Goal: Task Accomplishment & Management: Manage account settings

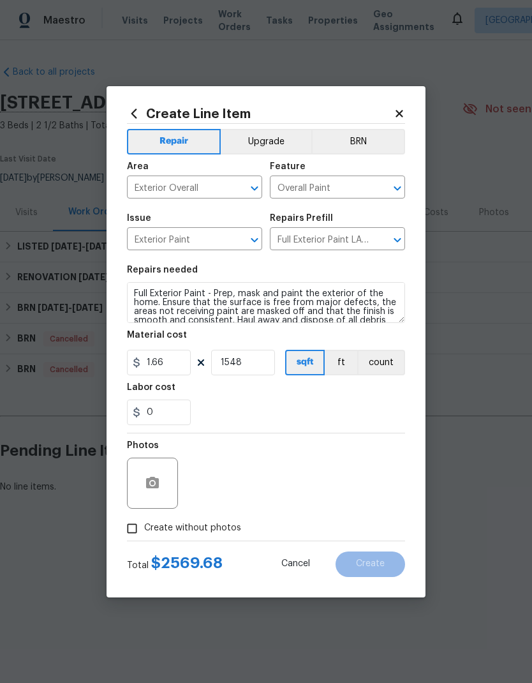
scroll to position [39, 0]
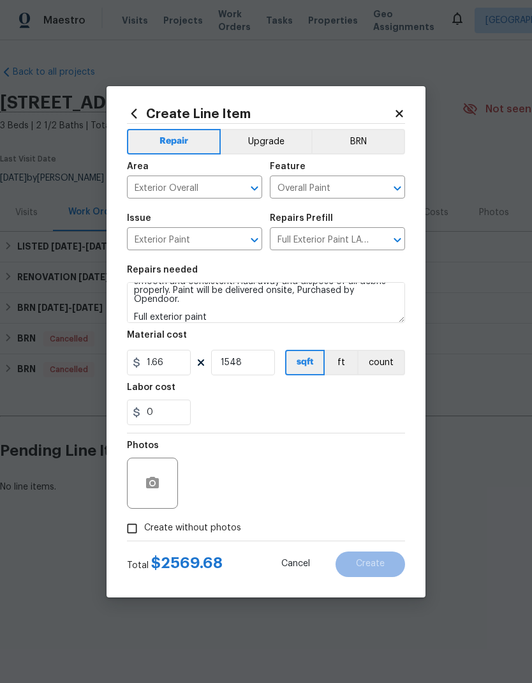
click at [160, 487] on icon "button" at bounding box center [152, 482] width 15 height 15
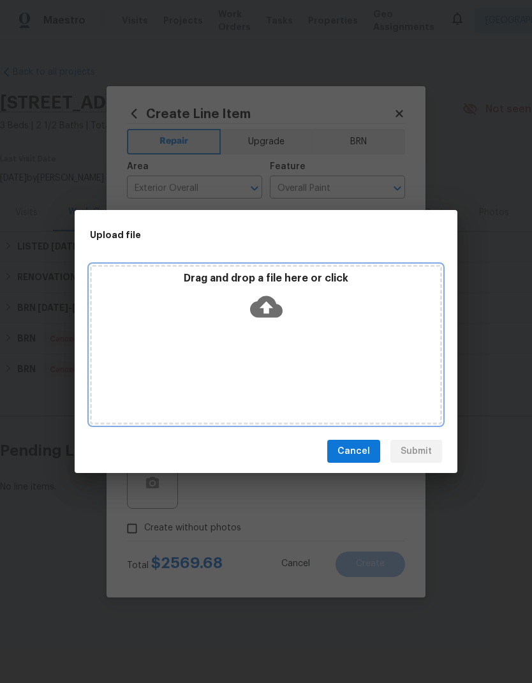
click at [273, 313] on icon at bounding box center [266, 307] width 33 height 22
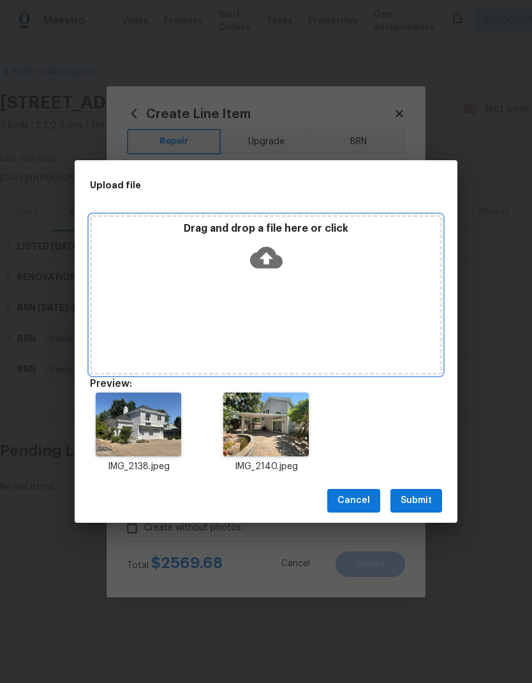
click at [272, 251] on icon at bounding box center [266, 257] width 33 height 22
click at [278, 255] on icon at bounding box center [266, 257] width 33 height 33
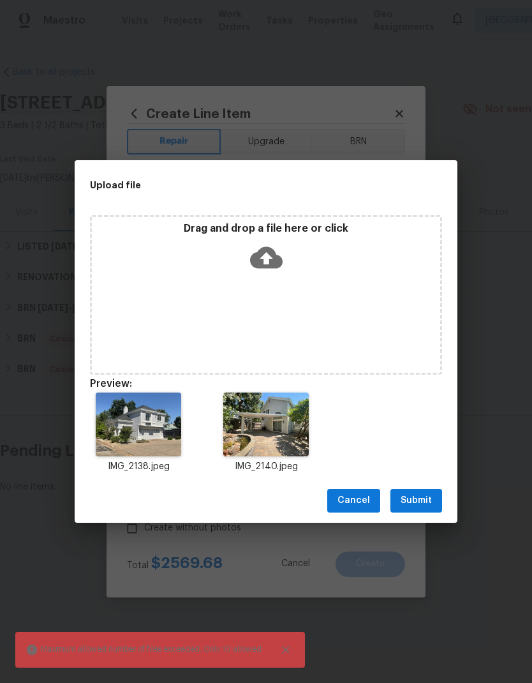
click at [422, 499] on span "Submit" at bounding box center [416, 501] width 31 height 16
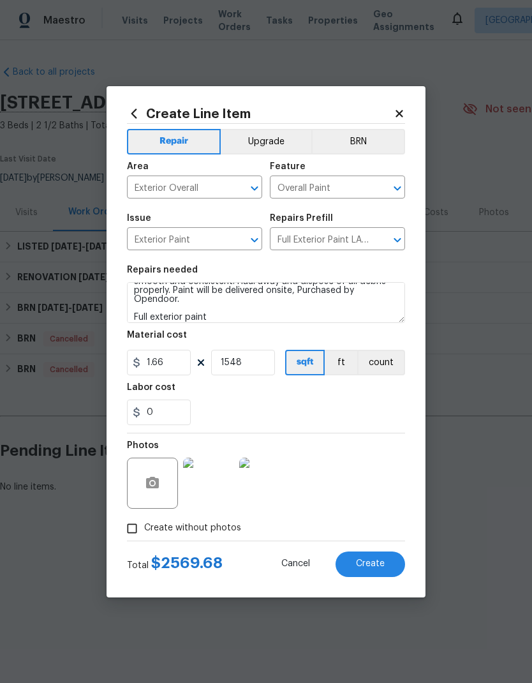
click at [373, 565] on span "Create" at bounding box center [370, 564] width 29 height 10
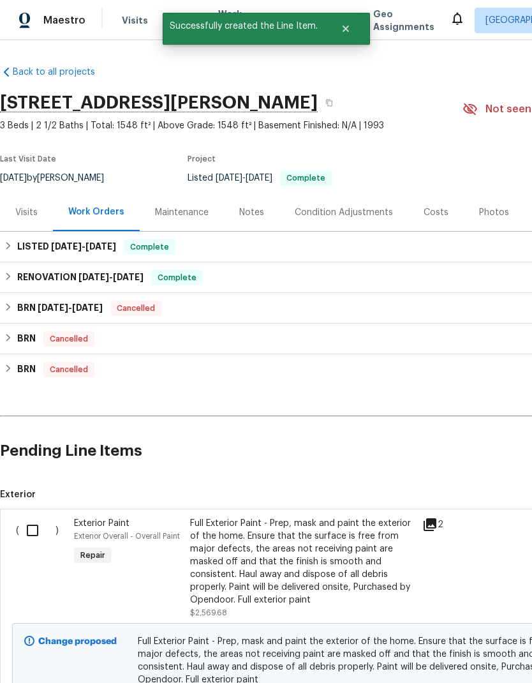
click at [429, 528] on icon at bounding box center [429, 524] width 15 height 15
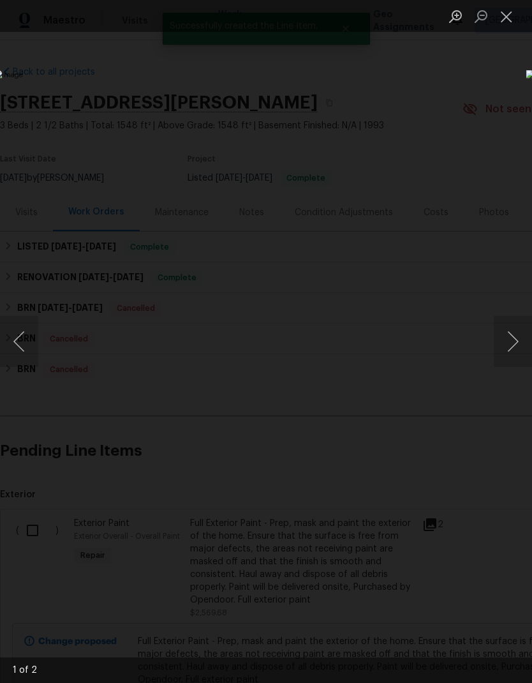
click at [509, 17] on button "Close lightbox" at bounding box center [507, 16] width 26 height 22
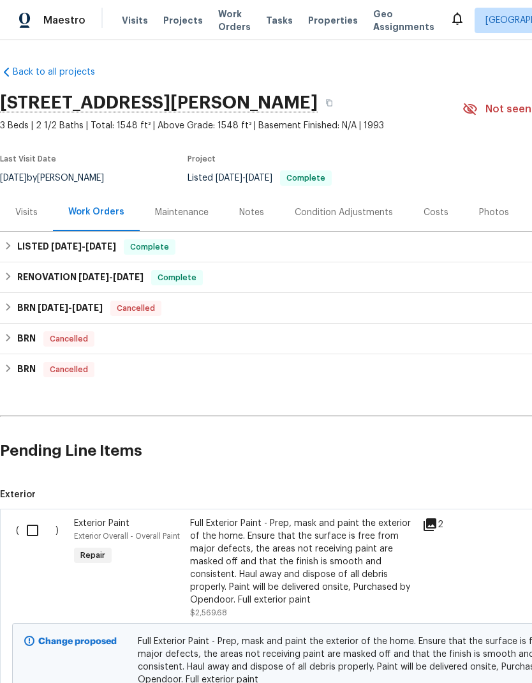
click at [284, 558] on div "Full Exterior Paint - Prep, mask and paint the exterior of the home. Ensure tha…" at bounding box center [302, 561] width 225 height 89
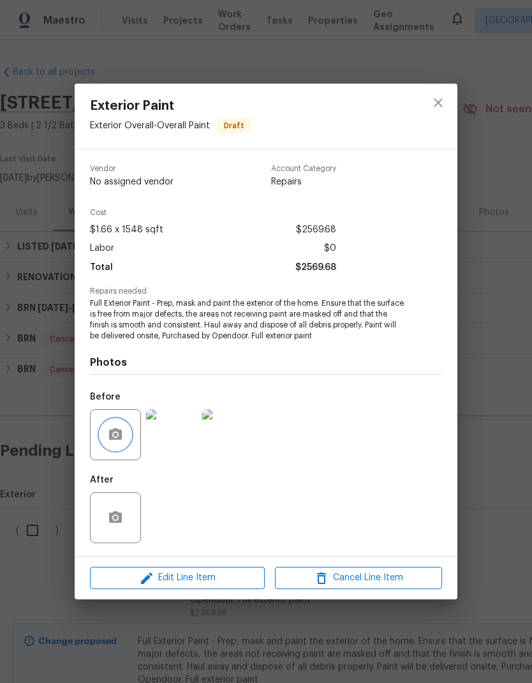
click at [124, 435] on button "button" at bounding box center [115, 434] width 31 height 31
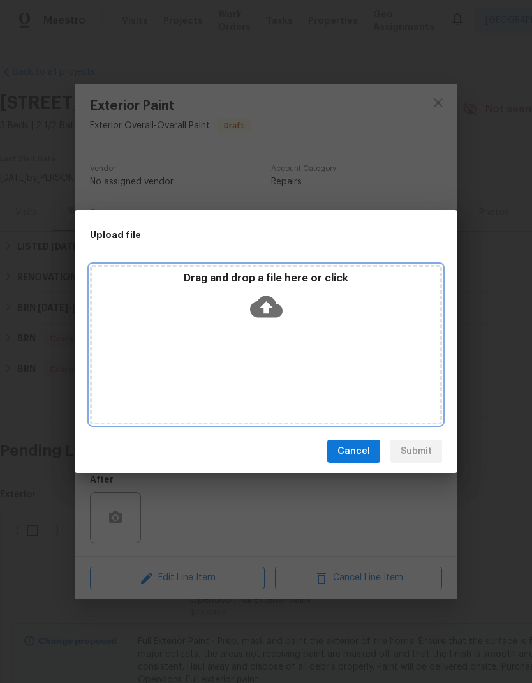
click at [272, 301] on icon at bounding box center [266, 307] width 33 height 22
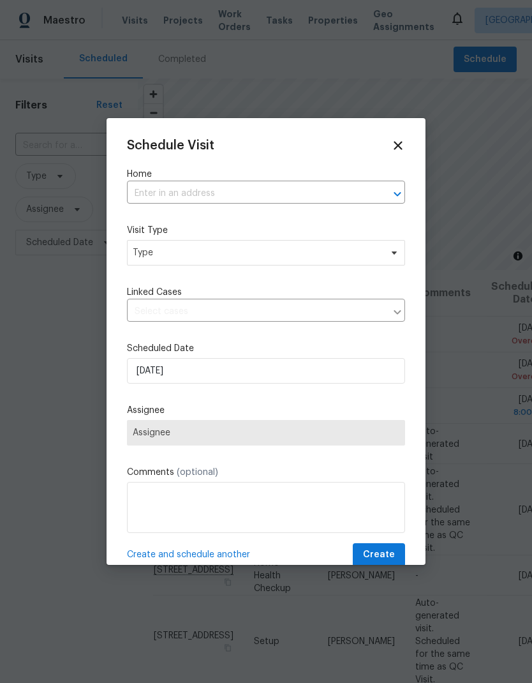
scroll to position [680, 0]
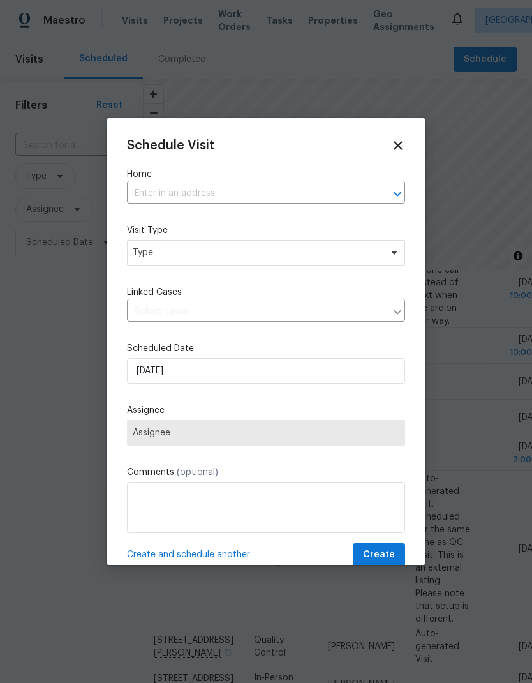
click at [221, 197] on input "text" at bounding box center [248, 194] width 242 height 20
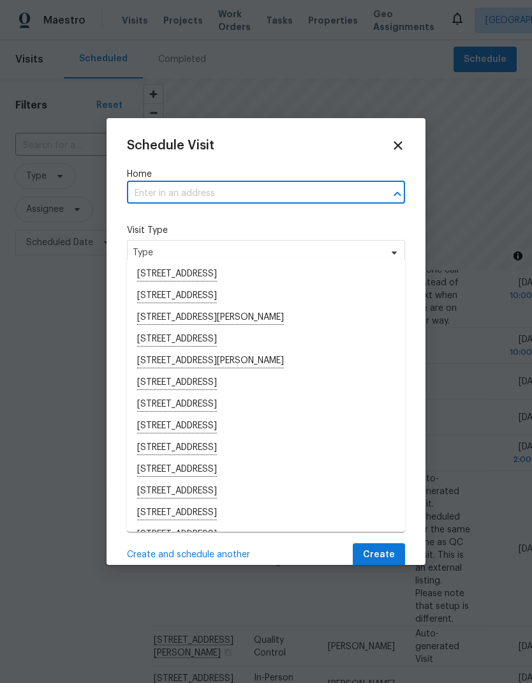
click at [269, 188] on input "text" at bounding box center [248, 194] width 242 height 20
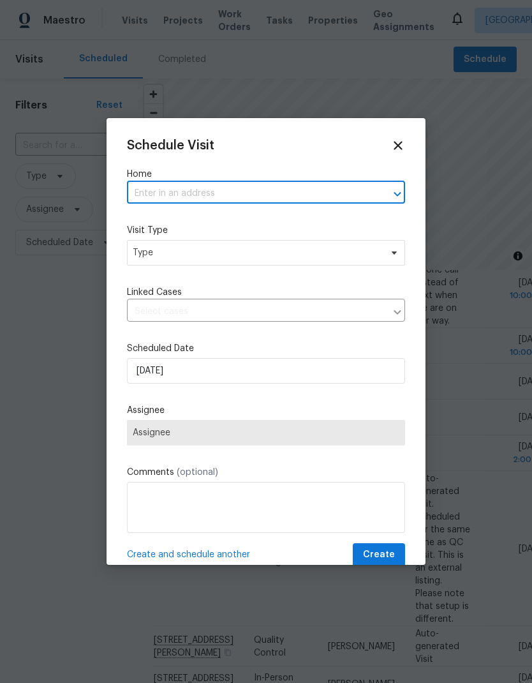
paste input "8977 Carlisle Ave, Sacramento, CA 95829"
type input "8977 Carlisle Ave, Sacramento, CA 95829"
click at [274, 264] on li "8977 Carlisle Ave, Sacramento, CA 95829" at bounding box center [266, 275] width 278 height 22
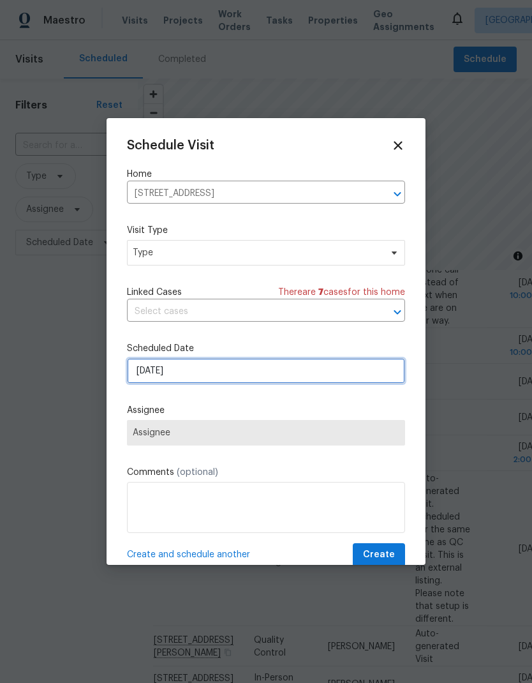
click at [279, 369] on input "[DATE]" at bounding box center [266, 371] width 278 height 26
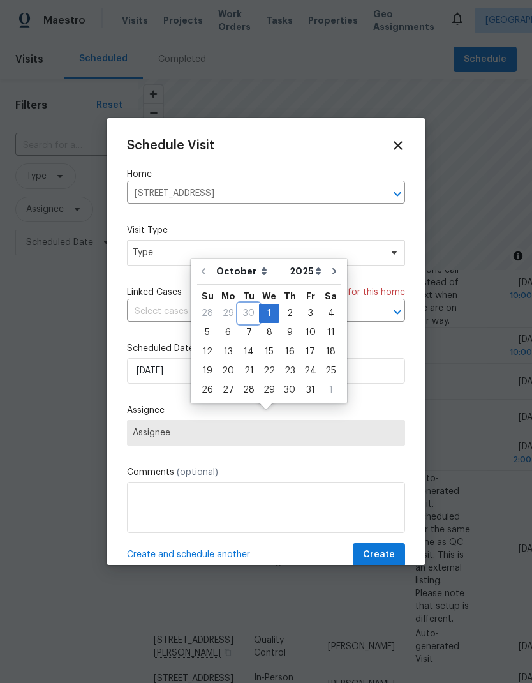
click at [249, 304] on div "30" at bounding box center [249, 313] width 20 height 18
click at [397, 143] on icon at bounding box center [398, 145] width 8 height 8
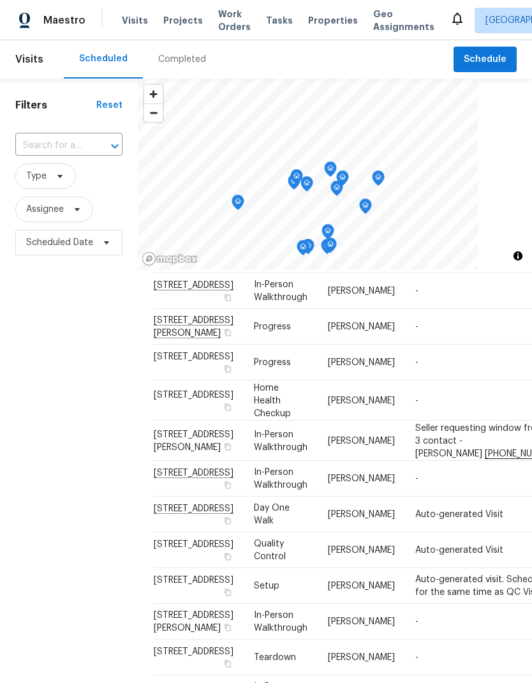
scroll to position [502, 0]
click at [71, 570] on div "Filters Reset ​ Type Assignee Scheduled Date" at bounding box center [69, 447] width 138 height 738
click at [494, 61] on span "Schedule" at bounding box center [485, 60] width 43 height 16
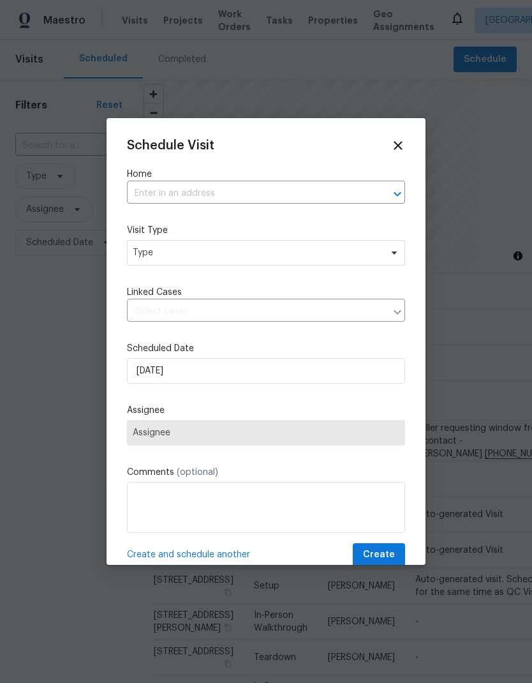
click at [216, 184] on input "text" at bounding box center [248, 194] width 242 height 20
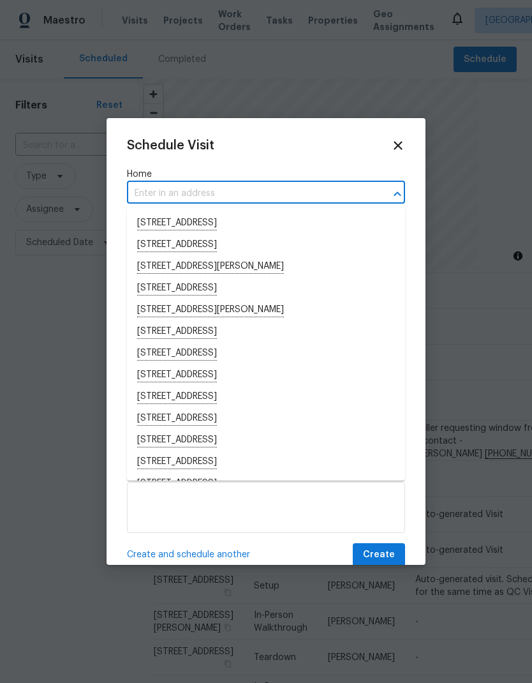
click at [202, 191] on input "text" at bounding box center [248, 194] width 242 height 20
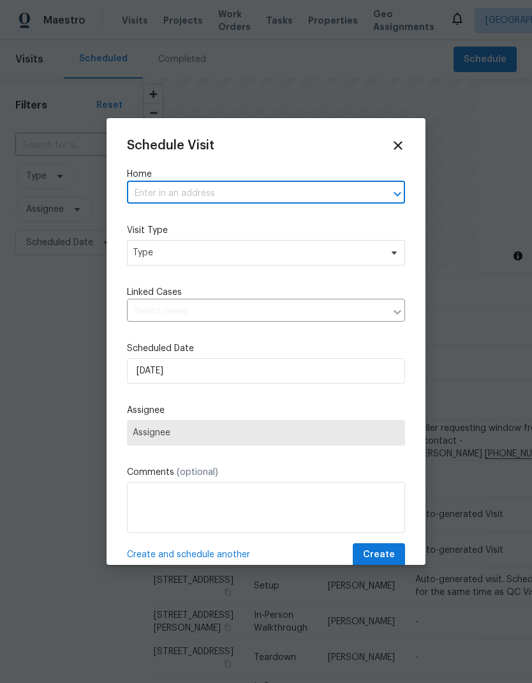
paste input "9023 Colombard Way Sacramento CA 95829"
type input "9023 Colombard Way Sacramento CA 95829"
click at [300, 225] on li "[STREET_ADDRESS]" at bounding box center [266, 223] width 278 height 22
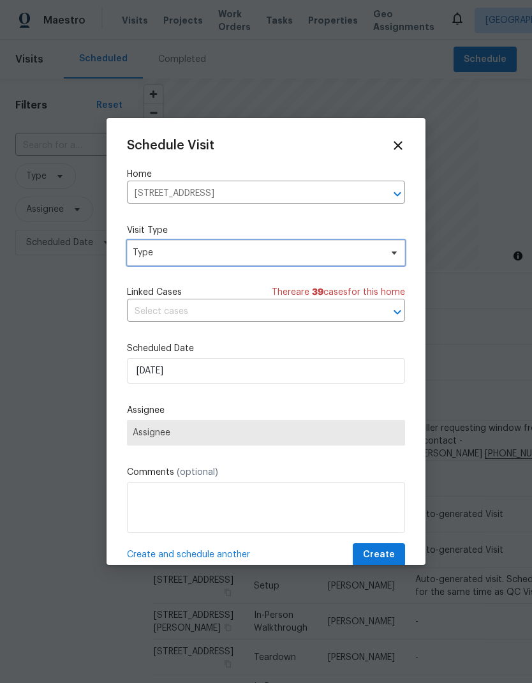
click at [267, 252] on span "Type" at bounding box center [257, 252] width 248 height 13
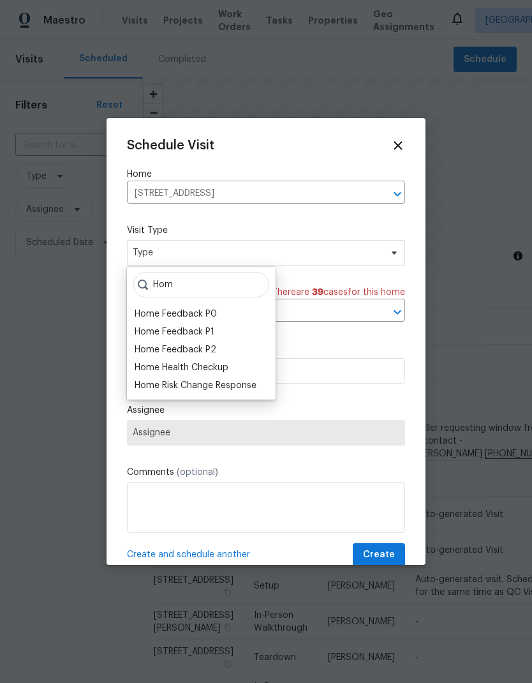
type input "Hom"
click at [220, 362] on div "Home Health Checkup" at bounding box center [182, 367] width 94 height 13
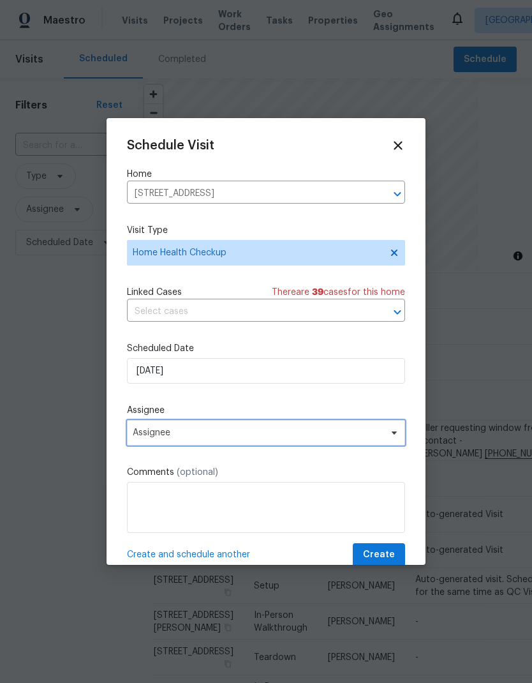
click at [261, 435] on span "Assignee" at bounding box center [258, 432] width 250 height 10
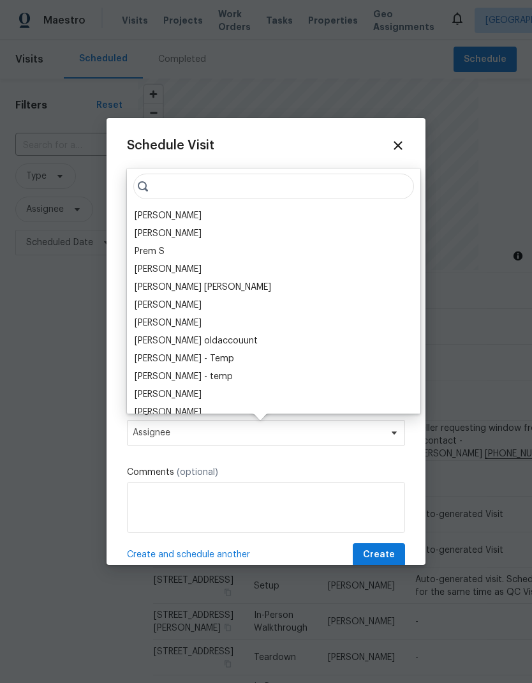
click at [188, 212] on div "[PERSON_NAME]" at bounding box center [168, 215] width 67 height 13
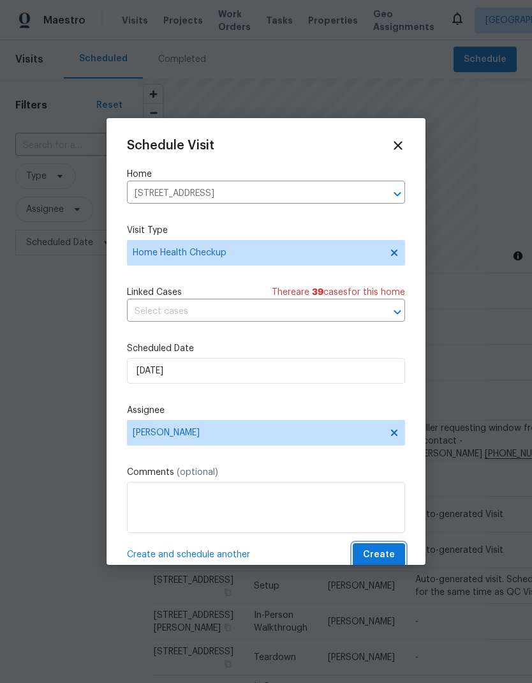
click at [387, 553] on span "Create" at bounding box center [379, 555] width 32 height 16
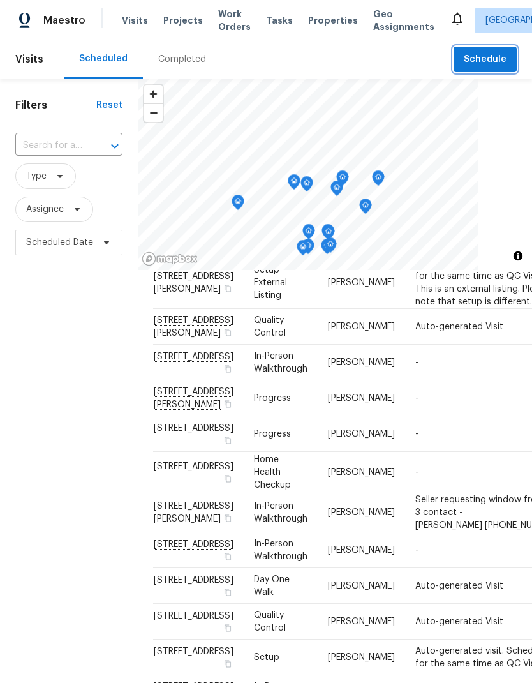
click at [507, 66] on button "Schedule" at bounding box center [485, 60] width 63 height 26
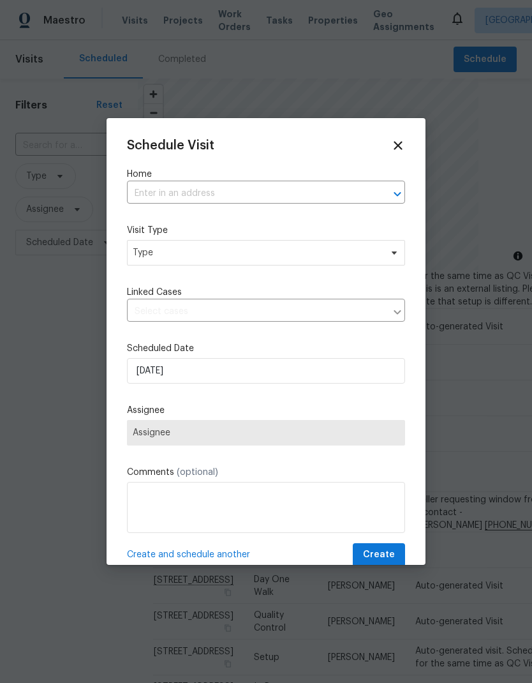
click at [271, 181] on div "Home ​" at bounding box center [266, 186] width 278 height 36
click at [179, 188] on input "text" at bounding box center [248, 194] width 242 height 20
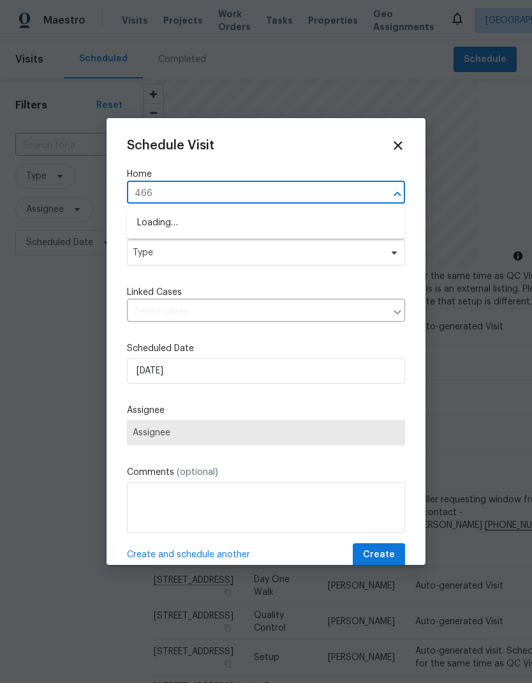
type input "4660"
click at [251, 244] on li "4660 Lue Ln, Carmichael, CA 95608" at bounding box center [266, 245] width 278 height 22
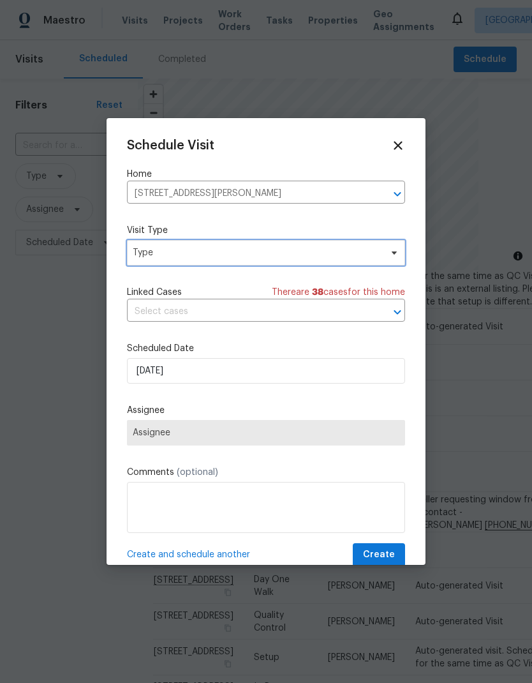
click at [260, 248] on span "Type" at bounding box center [257, 252] width 248 height 13
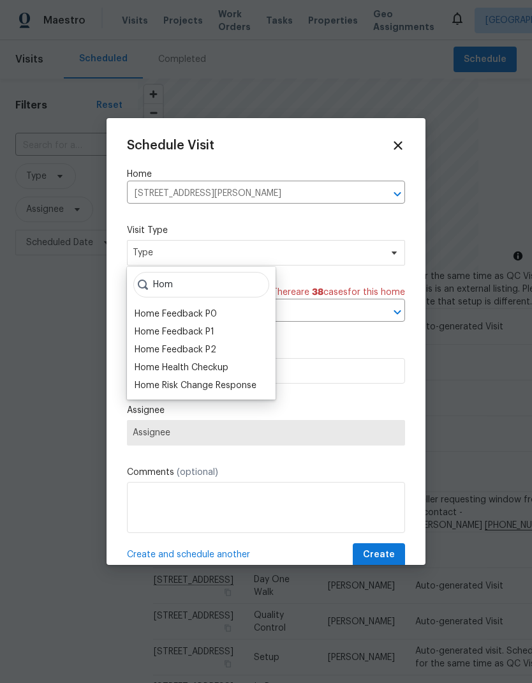
type input "Hom"
click at [226, 367] on div "Home Health Checkup" at bounding box center [182, 367] width 94 height 13
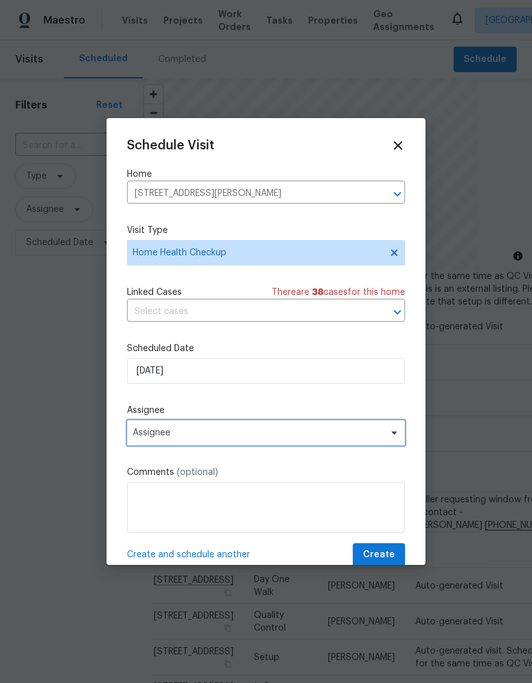
click at [249, 438] on span "Assignee" at bounding box center [258, 432] width 250 height 10
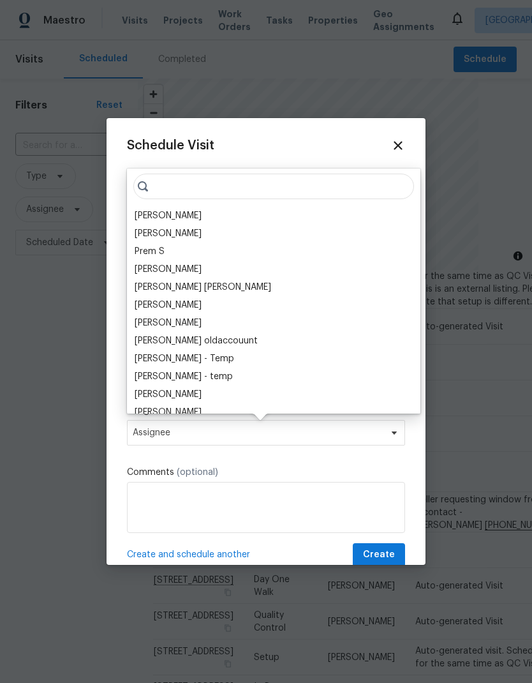
click at [182, 212] on div "[PERSON_NAME]" at bounding box center [168, 215] width 67 height 13
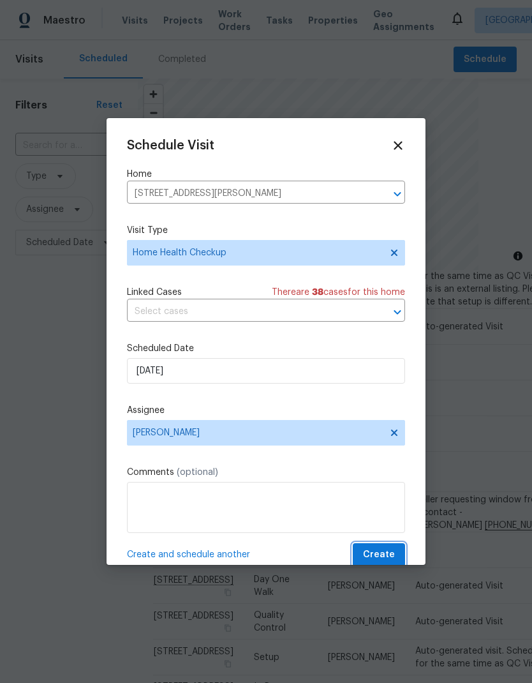
click at [378, 561] on span "Create" at bounding box center [379, 555] width 32 height 16
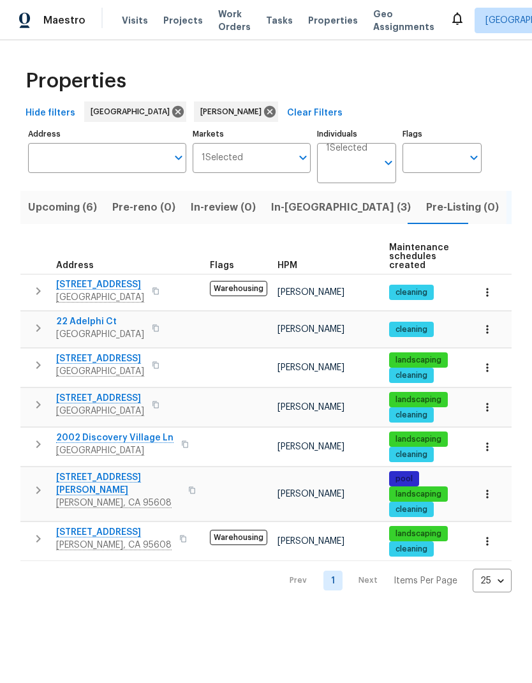
click at [179, 540] on icon "button" at bounding box center [183, 539] width 8 height 8
click at [175, 539] on button "button" at bounding box center [182, 539] width 15 height 18
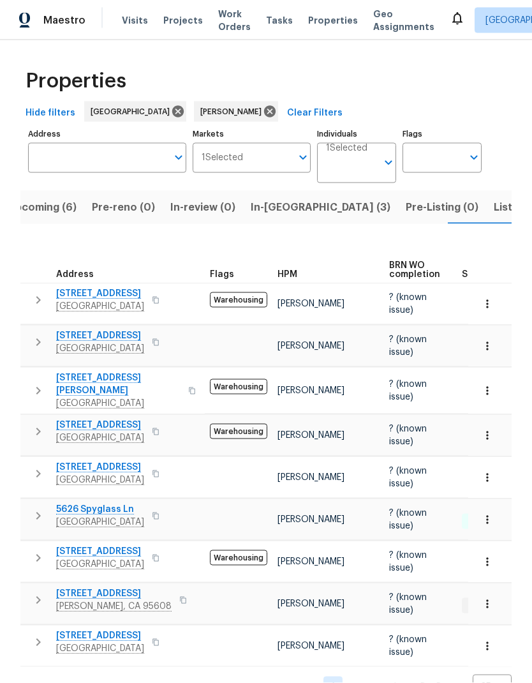
scroll to position [31, 0]
click at [163, 549] on button "button" at bounding box center [155, 558] width 15 height 18
click at [160, 554] on icon "button" at bounding box center [156, 558] width 8 height 8
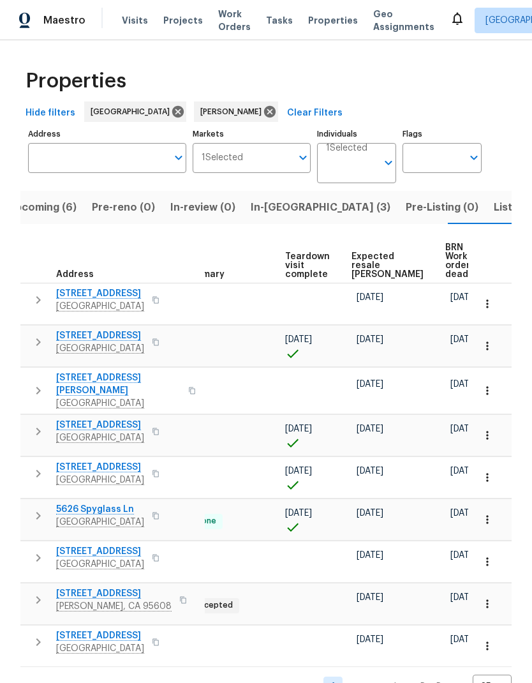
scroll to position [0, 278]
click at [378, 252] on span "Expected resale [PERSON_NAME]" at bounding box center [388, 265] width 72 height 27
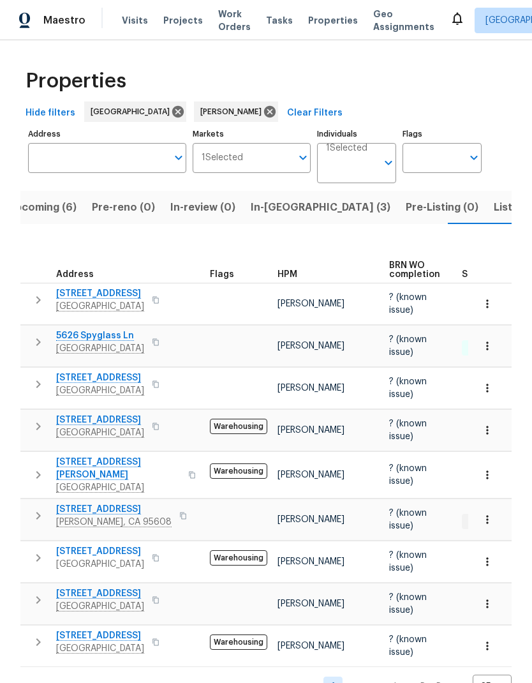
click at [163, 552] on button "button" at bounding box center [155, 558] width 15 height 18
click at [163, 549] on button "button" at bounding box center [155, 558] width 15 height 18
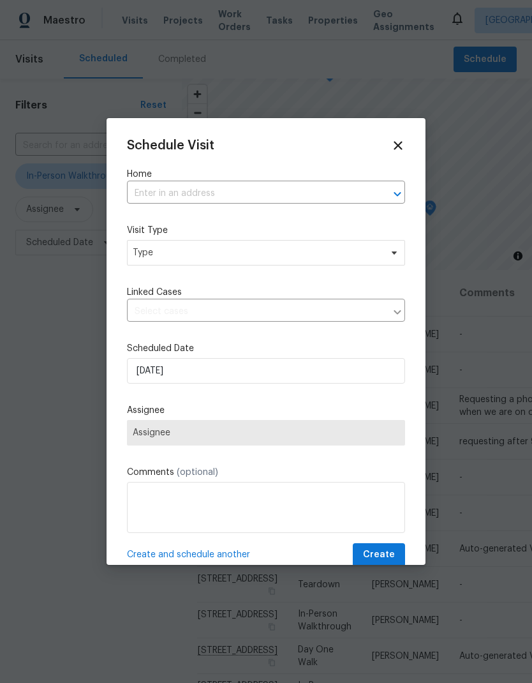
scroll to position [670, 5]
click at [221, 191] on input "text" at bounding box center [248, 194] width 242 height 20
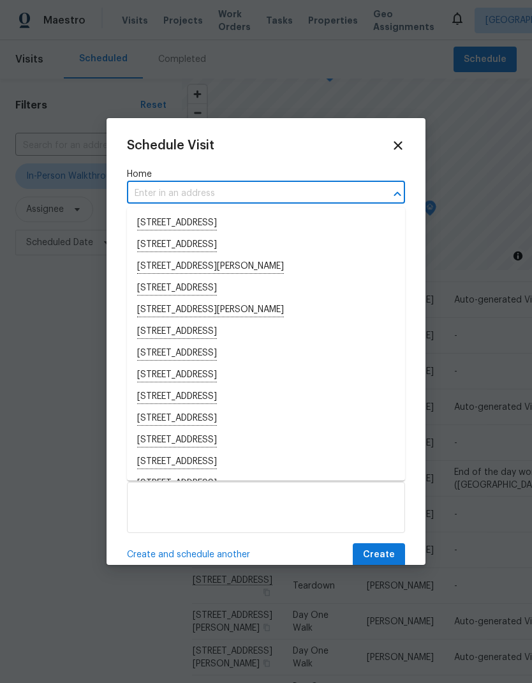
click at [187, 191] on input "text" at bounding box center [248, 194] width 242 height 20
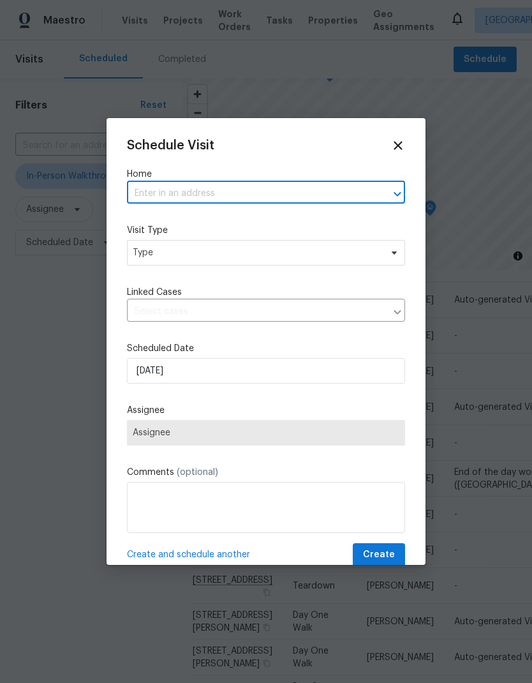
paste input "[STREET_ADDRESS]"
type input "[STREET_ADDRESS]"
click at [280, 217] on li "[STREET_ADDRESS]" at bounding box center [266, 223] width 278 height 22
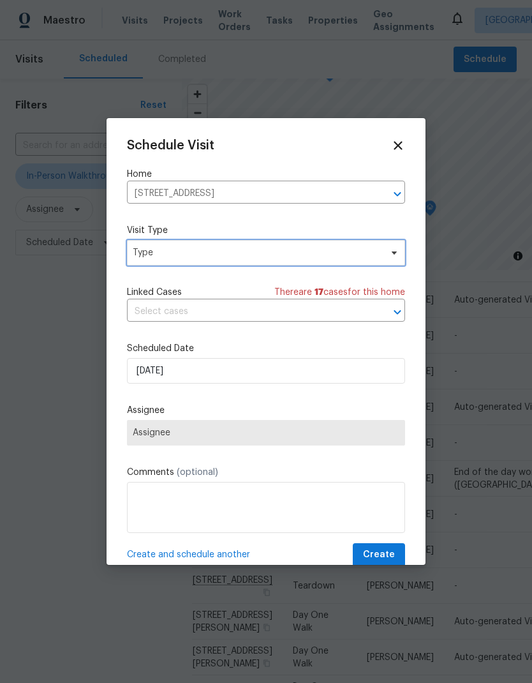
click at [264, 249] on span "Type" at bounding box center [257, 252] width 248 height 13
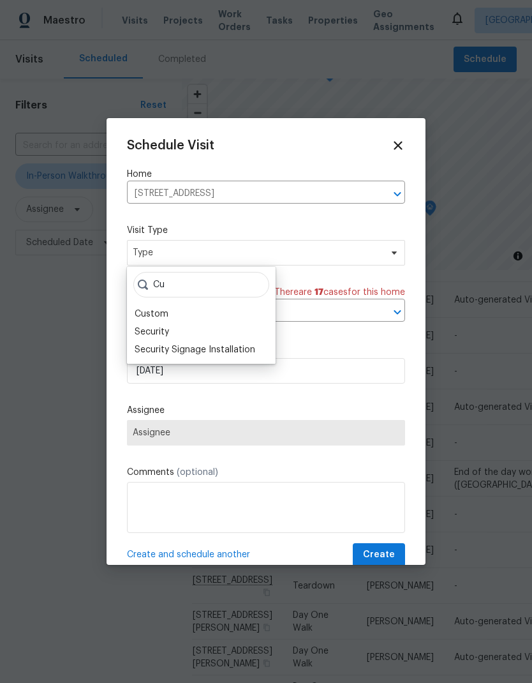
type input "Cu"
click at [163, 312] on div "Custom" at bounding box center [152, 314] width 34 height 13
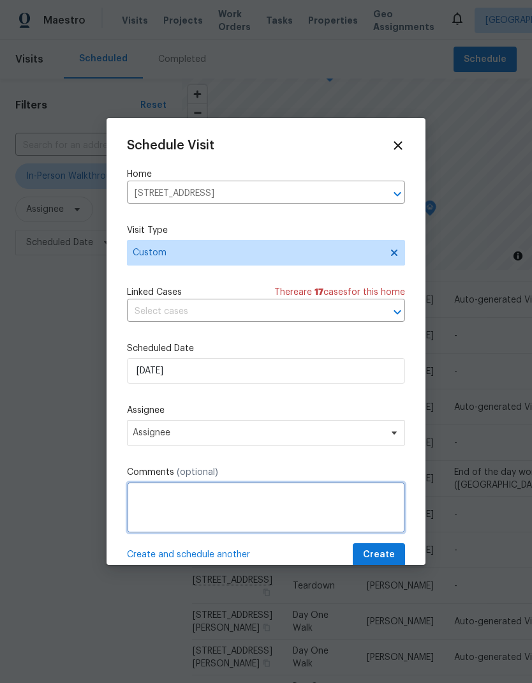
click at [218, 500] on textarea at bounding box center [266, 507] width 278 height 51
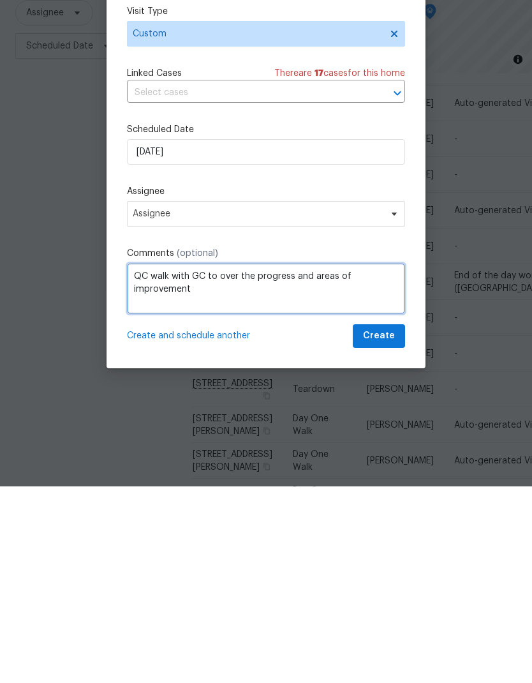
scroll to position [25, 0]
type textarea "QC walk with GC to over the progress and areas of improvement"
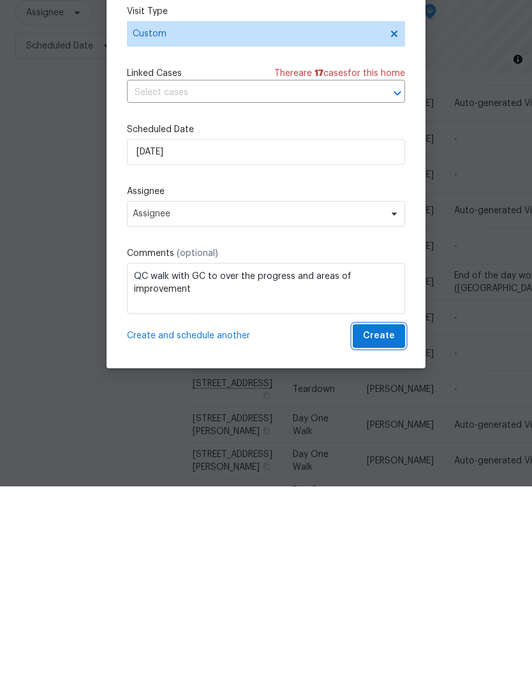
click at [392, 524] on span "Create" at bounding box center [379, 532] width 32 height 16
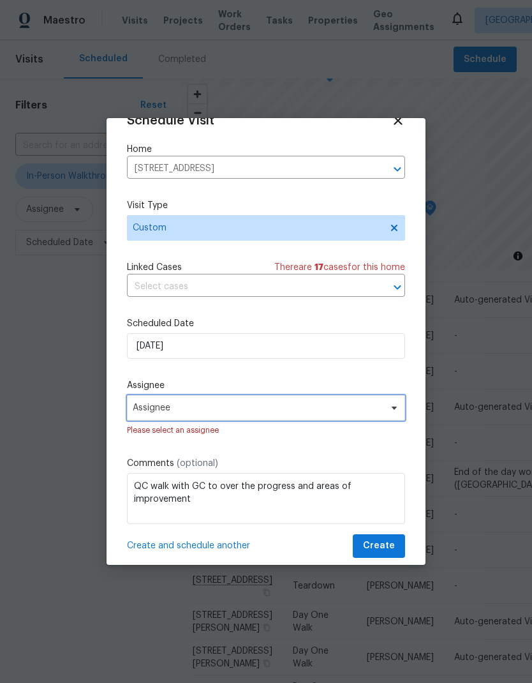
click at [373, 406] on span "Assignee" at bounding box center [258, 408] width 250 height 10
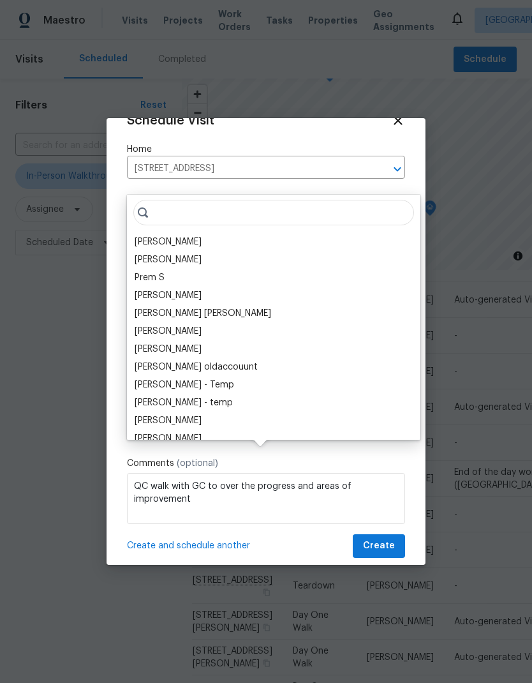
click at [190, 235] on div "[PERSON_NAME]" at bounding box center [168, 241] width 67 height 13
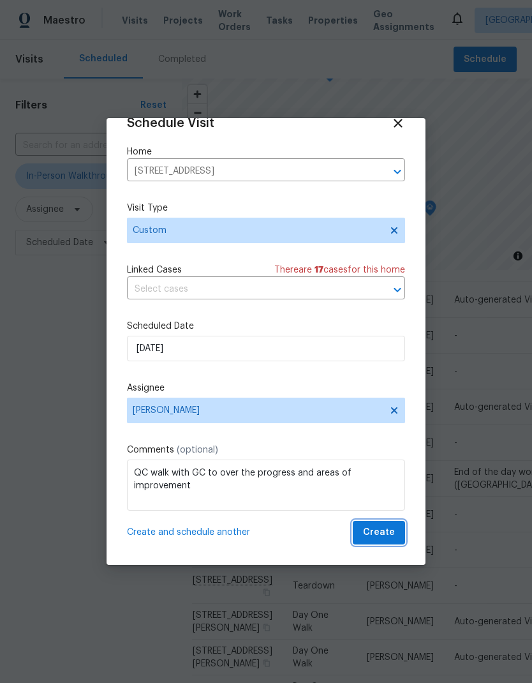
click at [385, 531] on span "Create" at bounding box center [379, 532] width 32 height 16
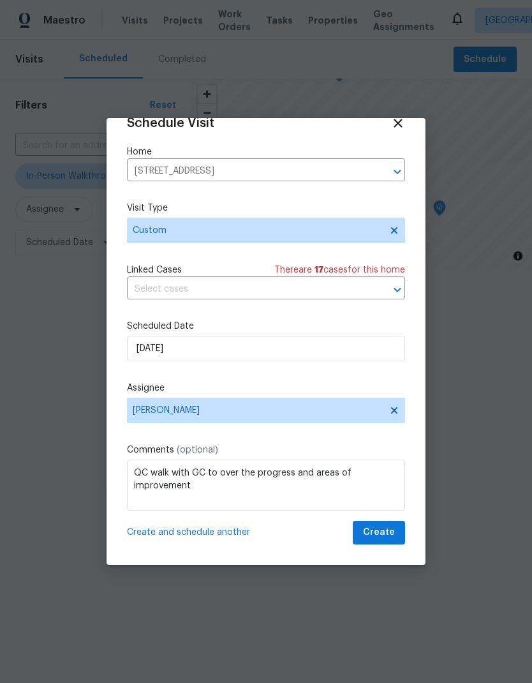
scroll to position [591, 5]
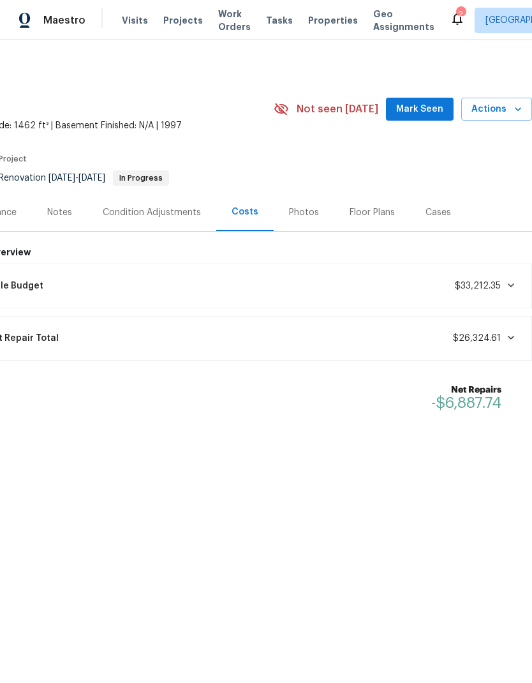
scroll to position [0, 189]
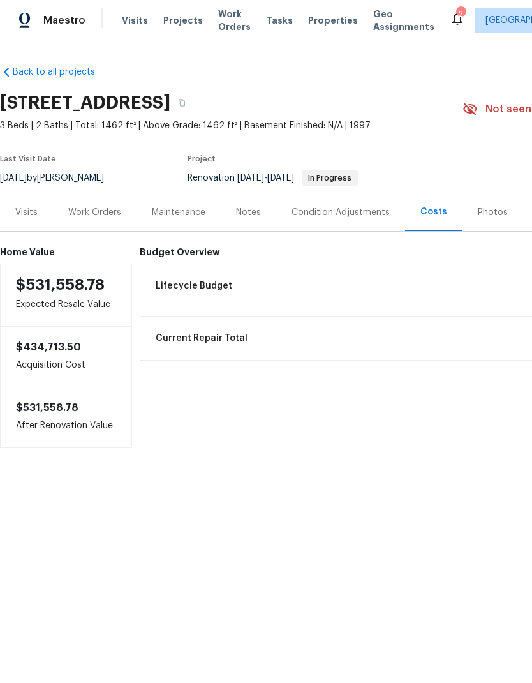
click at [104, 211] on div "Work Orders" at bounding box center [94, 212] width 53 height 13
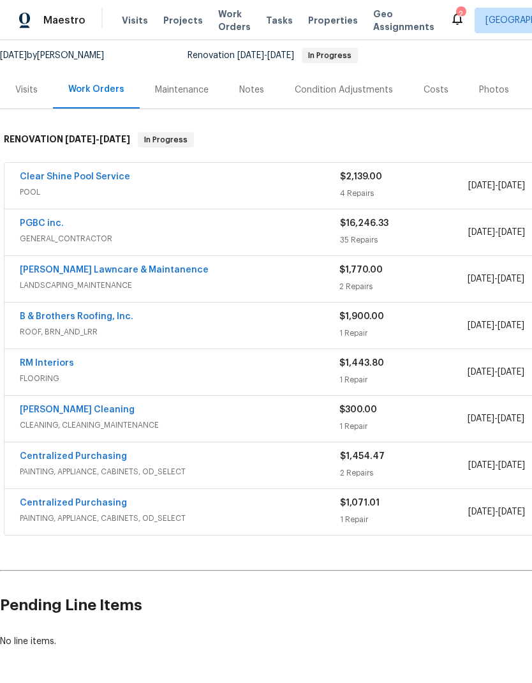
scroll to position [123, 0]
click at [293, 318] on div "B & Brothers Roofing, Inc." at bounding box center [180, 317] width 320 height 15
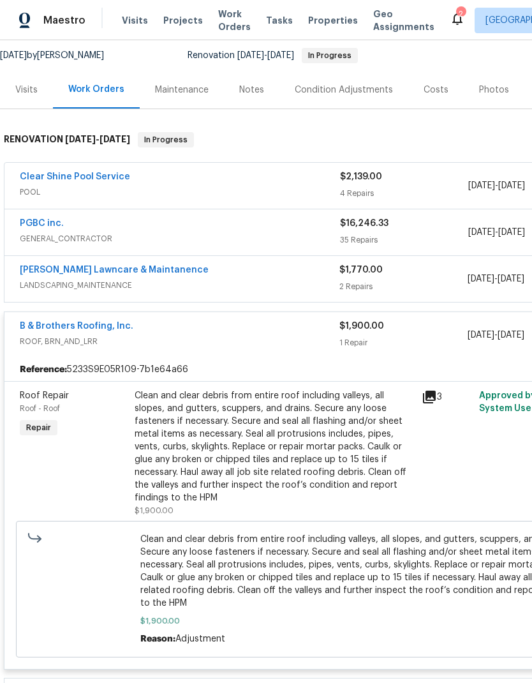
click at [297, 441] on div "Clean and clear debris from entire roof including valleys, all slopes, and gutt…" at bounding box center [274, 446] width 279 height 115
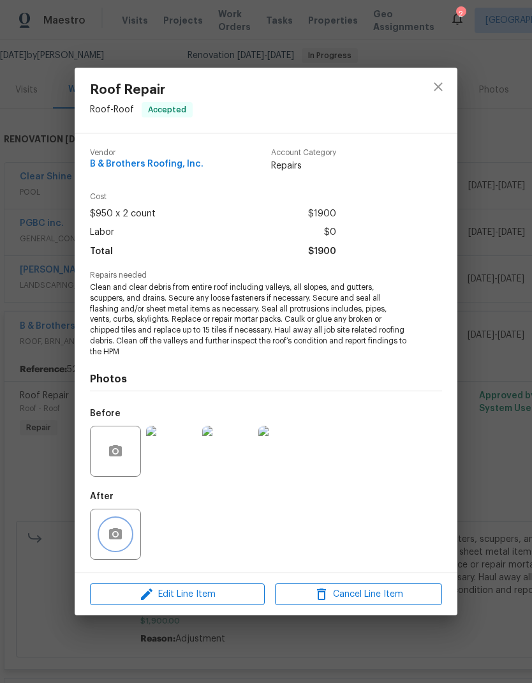
click at [124, 533] on button "button" at bounding box center [115, 534] width 31 height 31
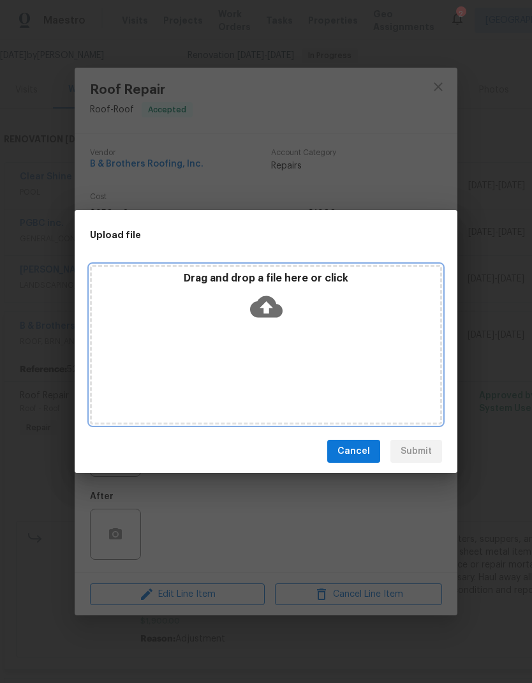
click at [273, 311] on icon at bounding box center [266, 307] width 33 height 22
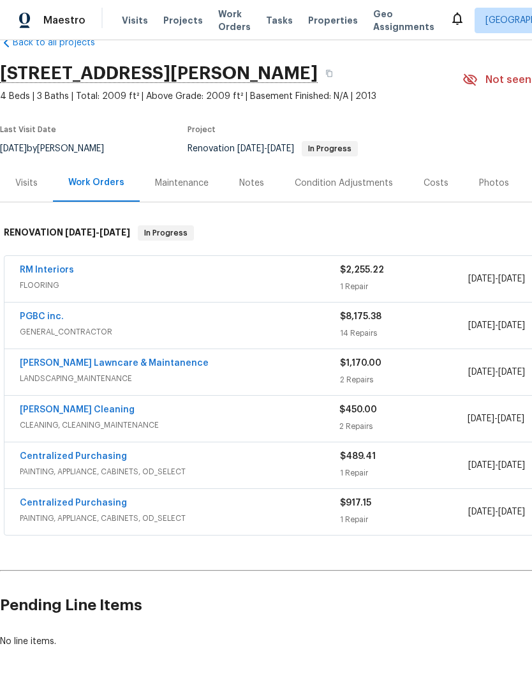
scroll to position [29, 0]
click at [436, 181] on div "Costs" at bounding box center [436, 183] width 25 height 13
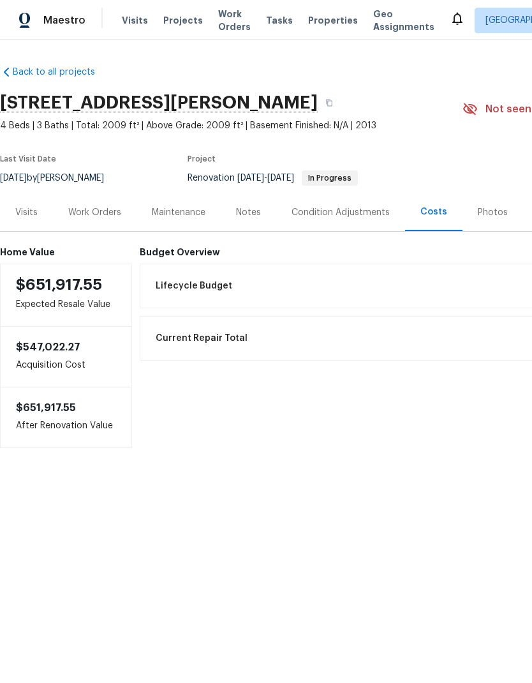
click at [101, 213] on div "Work Orders" at bounding box center [94, 212] width 53 height 13
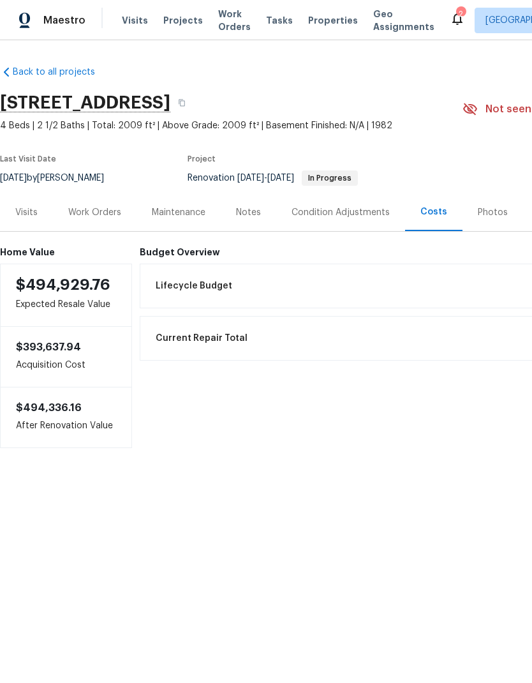
click at [100, 210] on div "Work Orders" at bounding box center [94, 212] width 53 height 13
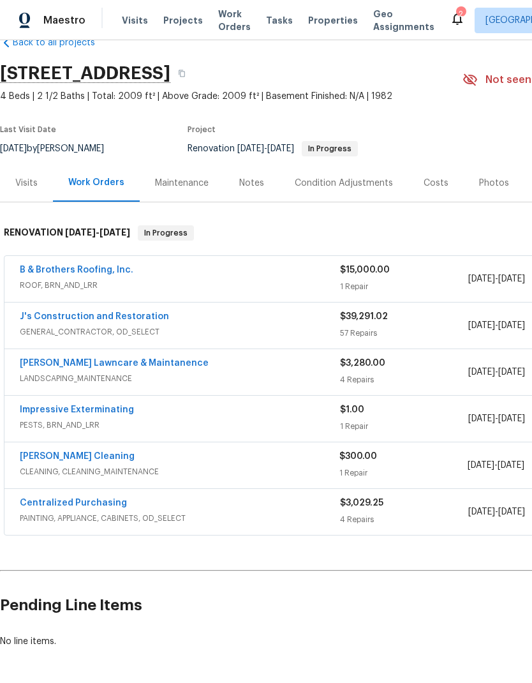
scroll to position [29, 0]
click at [243, 322] on div "J's Construction and Restoration" at bounding box center [180, 317] width 320 height 15
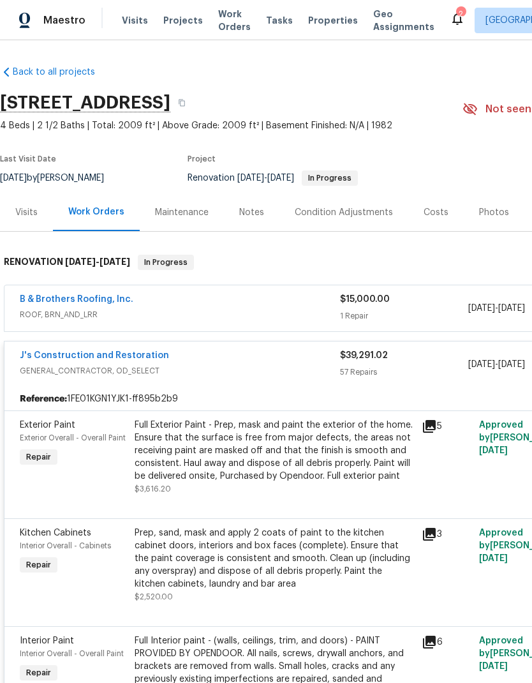
scroll to position [0, 0]
click at [281, 367] on span "GENERAL_CONTRACTOR, OD_SELECT" at bounding box center [180, 370] width 320 height 13
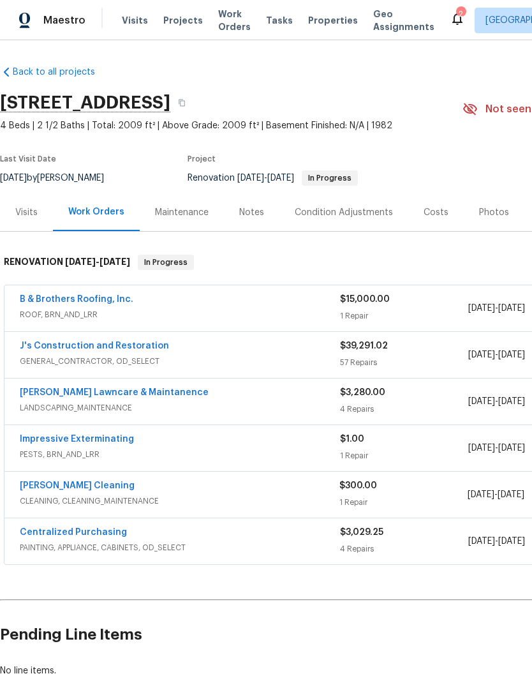
click at [262, 400] on div "[PERSON_NAME] Lawncare & Maintanence" at bounding box center [180, 393] width 320 height 15
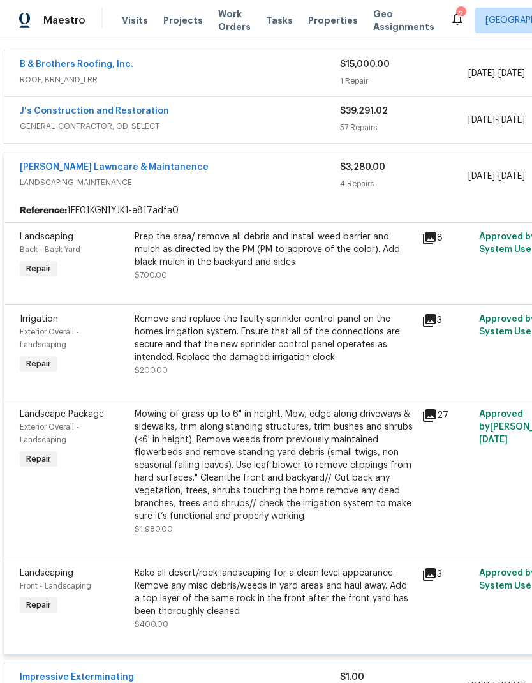
scroll to position [235, 0]
click at [279, 190] on div "Godinez Lawncare & Maintanence LANDSCAPING_MAINTENANCE" at bounding box center [180, 176] width 320 height 31
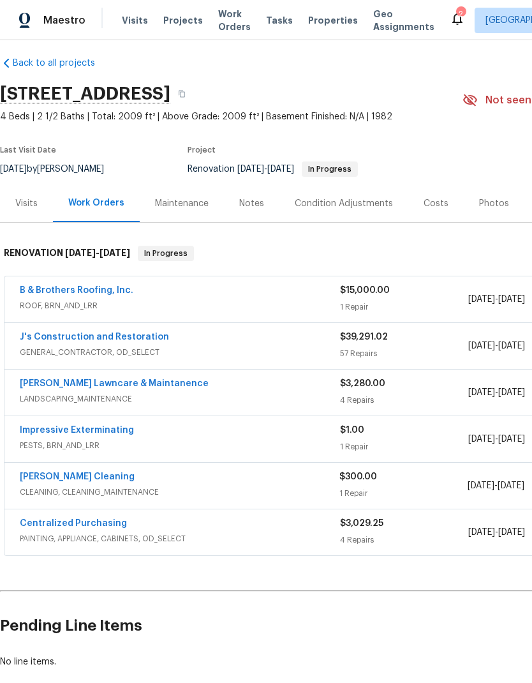
scroll to position [9, 0]
click at [313, 304] on span "ROOF, BRN_AND_LRR" at bounding box center [180, 305] width 320 height 13
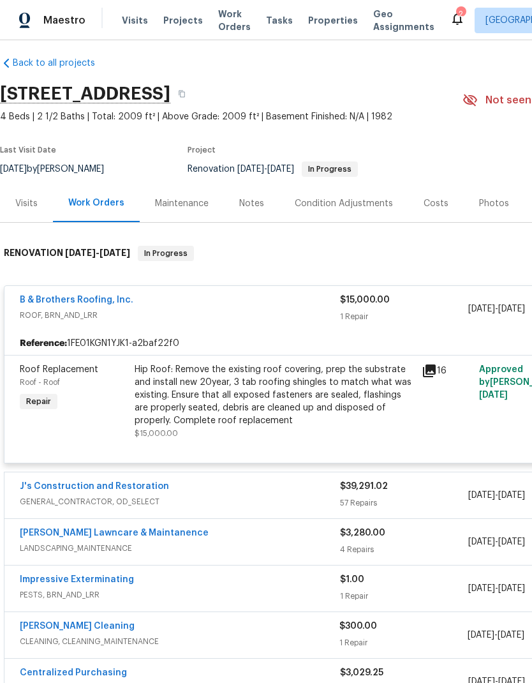
click at [431, 373] on icon at bounding box center [429, 370] width 13 height 13
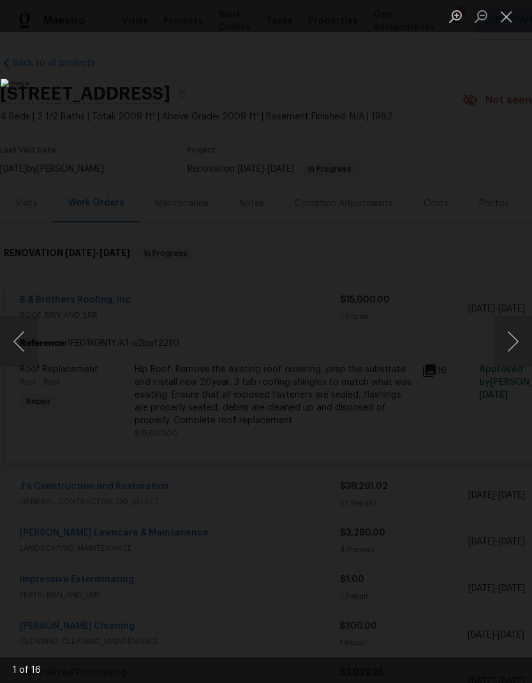
click at [515, 334] on button "Next image" at bounding box center [513, 341] width 38 height 51
click at [516, 341] on button "Next image" at bounding box center [513, 341] width 38 height 51
click at [517, 347] on button "Next image" at bounding box center [513, 341] width 38 height 51
click at [513, 347] on button "Next image" at bounding box center [513, 341] width 38 height 51
click at [514, 344] on button "Next image" at bounding box center [513, 341] width 38 height 51
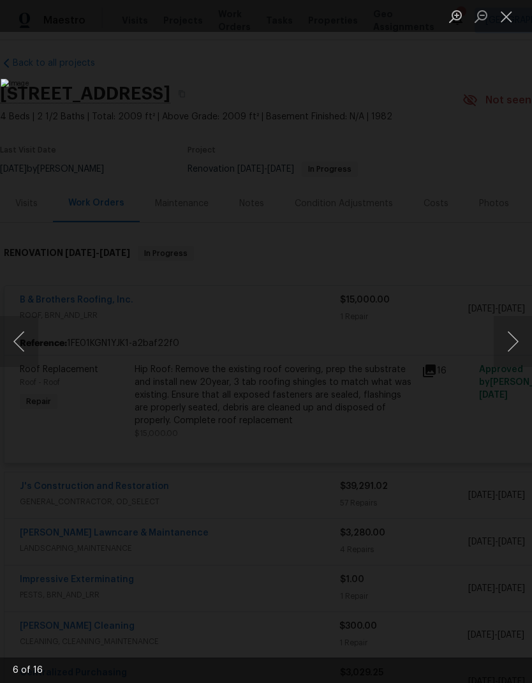
click at [517, 338] on button "Next image" at bounding box center [513, 341] width 38 height 51
click at [512, 336] on button "Next image" at bounding box center [513, 341] width 38 height 51
click at [517, 331] on button "Next image" at bounding box center [513, 341] width 38 height 51
click at [510, 338] on button "Next image" at bounding box center [513, 341] width 38 height 51
click at [515, 336] on button "Next image" at bounding box center [513, 341] width 38 height 51
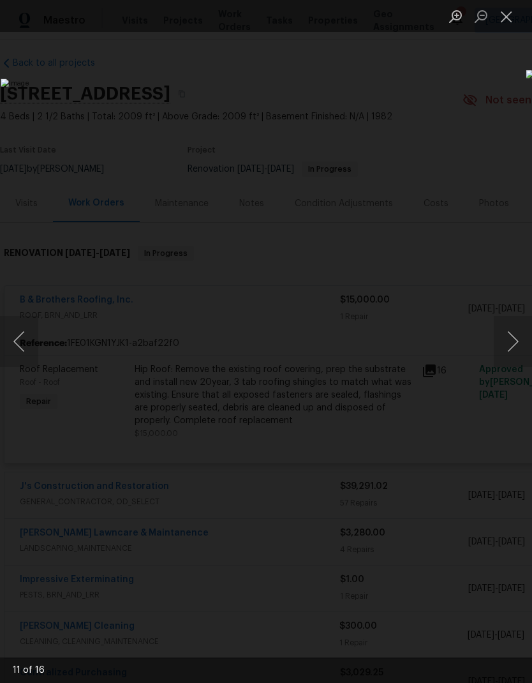
click at [516, 338] on button "Next image" at bounding box center [513, 341] width 38 height 51
click at [513, 341] on button "Next image" at bounding box center [513, 341] width 38 height 51
click at [512, 347] on button "Next image" at bounding box center [513, 341] width 38 height 51
click at [518, 348] on button "Next image" at bounding box center [513, 341] width 38 height 51
click at [515, 343] on button "Next image" at bounding box center [513, 341] width 38 height 51
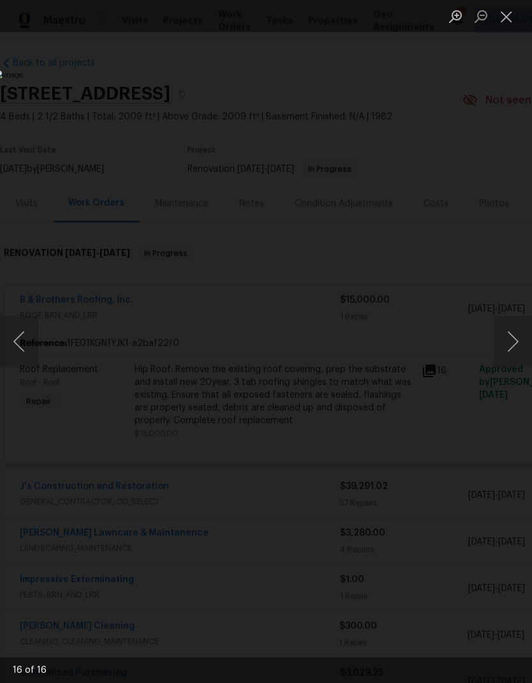
click at [509, 340] on button "Next image" at bounding box center [513, 341] width 38 height 51
click at [513, 343] on button "Next image" at bounding box center [513, 341] width 38 height 51
click at [506, 17] on button "Close lightbox" at bounding box center [507, 16] width 26 height 22
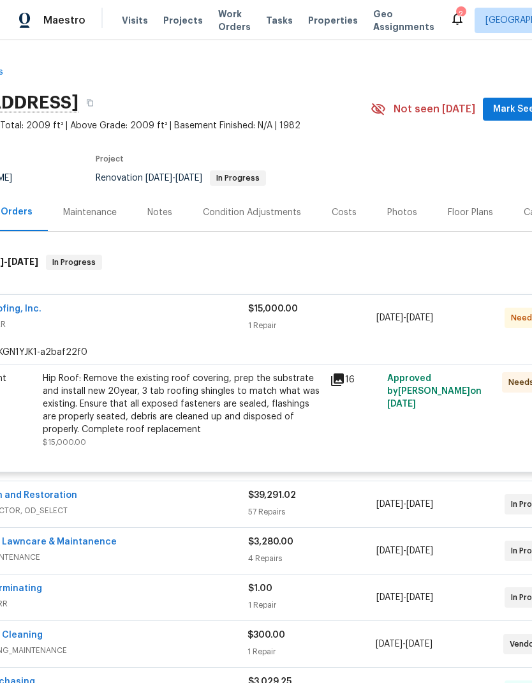
scroll to position [0, 93]
click at [343, 384] on icon at bounding box center [336, 379] width 15 height 15
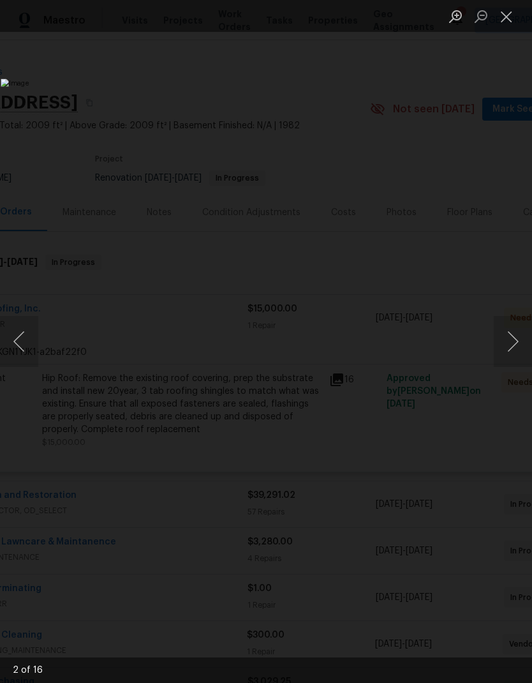
click at [509, 19] on button "Close lightbox" at bounding box center [507, 16] width 26 height 22
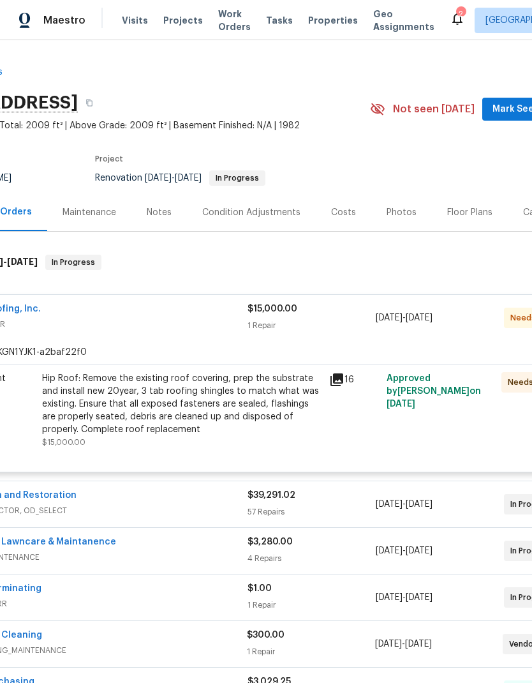
click at [200, 401] on div "Hip Roof: Remove the existing roof covering, prep the substrate and install new…" at bounding box center [181, 404] width 279 height 64
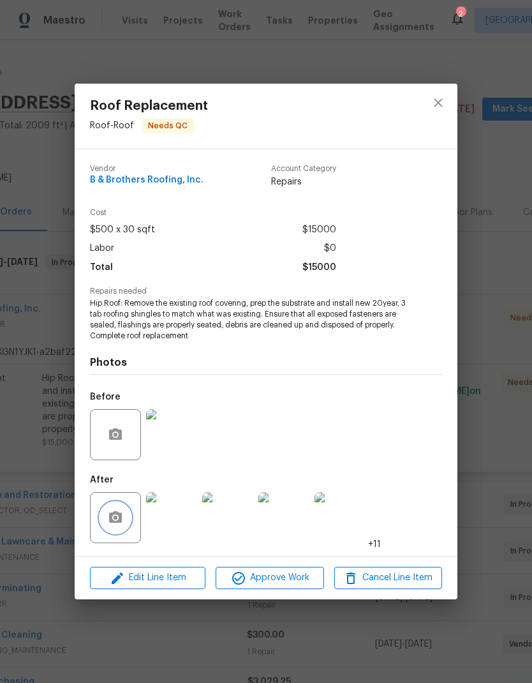
click at [123, 523] on icon "button" at bounding box center [115, 517] width 15 height 15
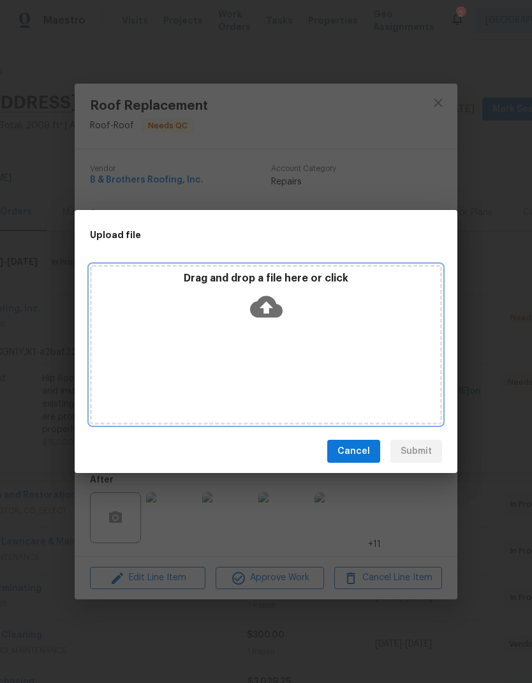
click at [267, 306] on icon at bounding box center [266, 306] width 33 height 33
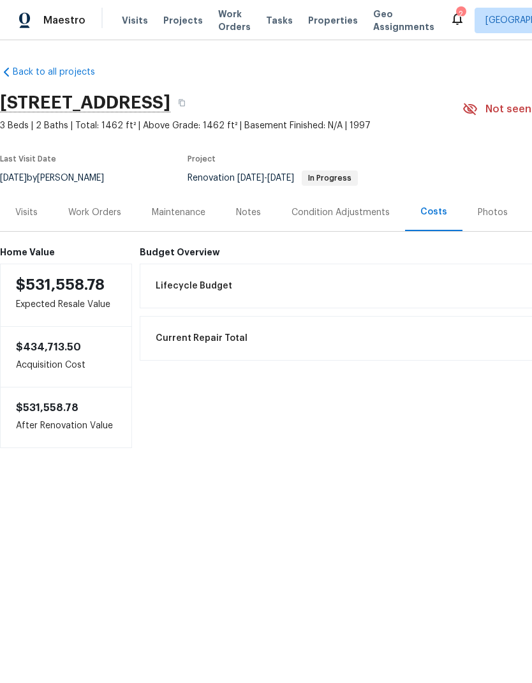
click at [109, 209] on div "Work Orders" at bounding box center [94, 212] width 53 height 13
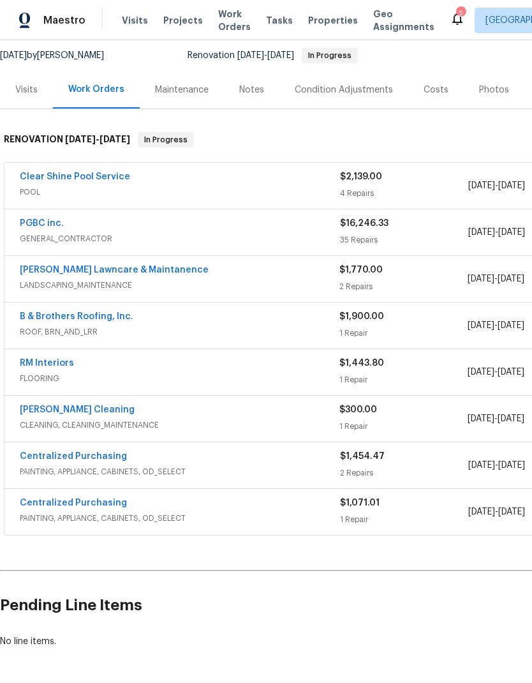
scroll to position [123, 0]
click at [310, 323] on div "B & Brothers Roofing, Inc." at bounding box center [180, 317] width 320 height 15
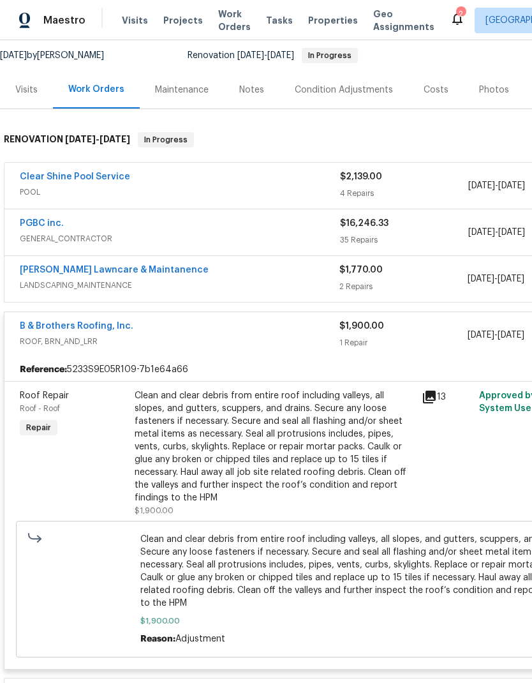
click at [345, 429] on div "Clean and clear debris from entire roof including valleys, all slopes, and gutt…" at bounding box center [274, 446] width 279 height 115
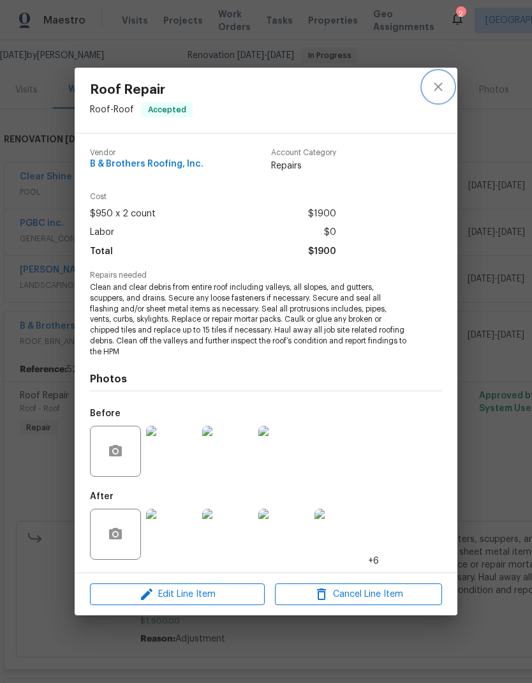
click at [442, 85] on icon "close" at bounding box center [438, 86] width 15 height 15
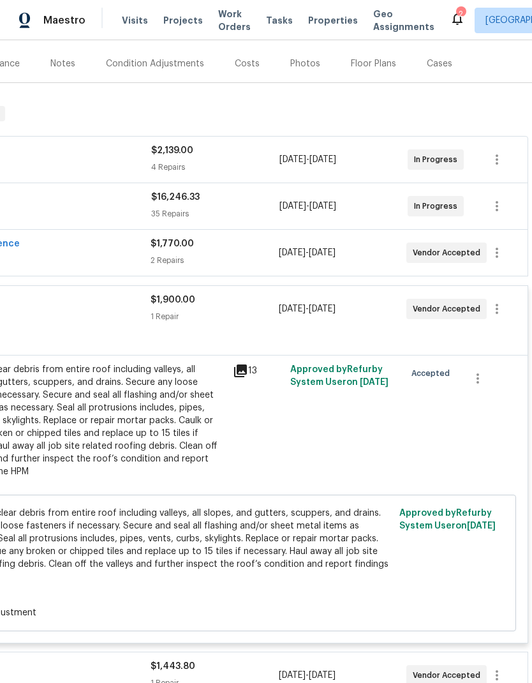
scroll to position [149, 189]
click at [502, 306] on icon "button" at bounding box center [496, 308] width 15 height 15
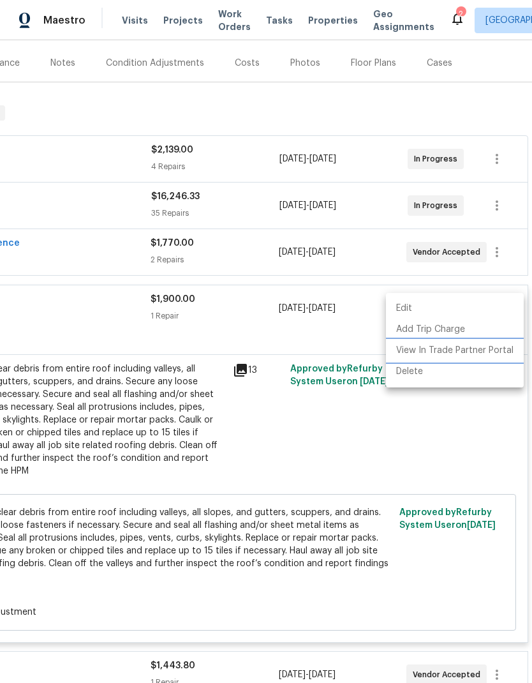
click at [489, 350] on li "View In Trade Partner Portal" at bounding box center [455, 350] width 138 height 21
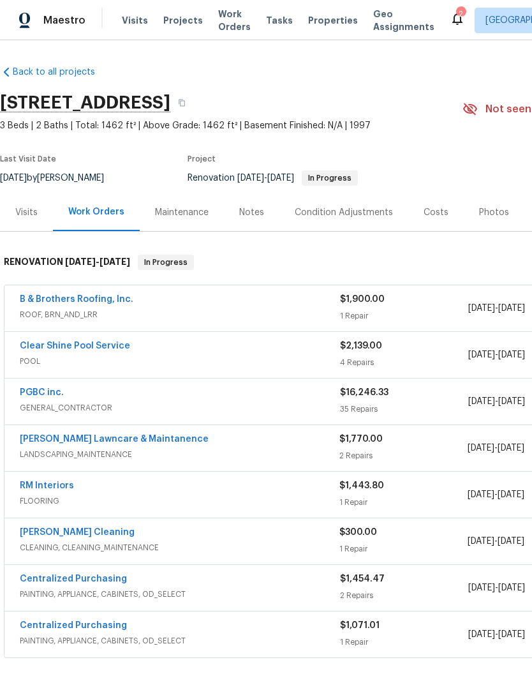
click at [172, 304] on div "B & Brothers Roofing, Inc." at bounding box center [180, 300] width 320 height 15
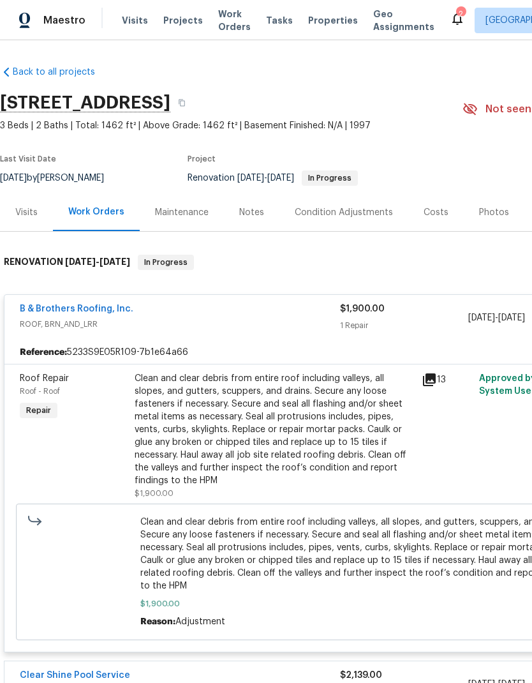
click at [296, 413] on div "Clean and clear debris from entire roof including valleys, all slopes, and gutt…" at bounding box center [274, 429] width 279 height 115
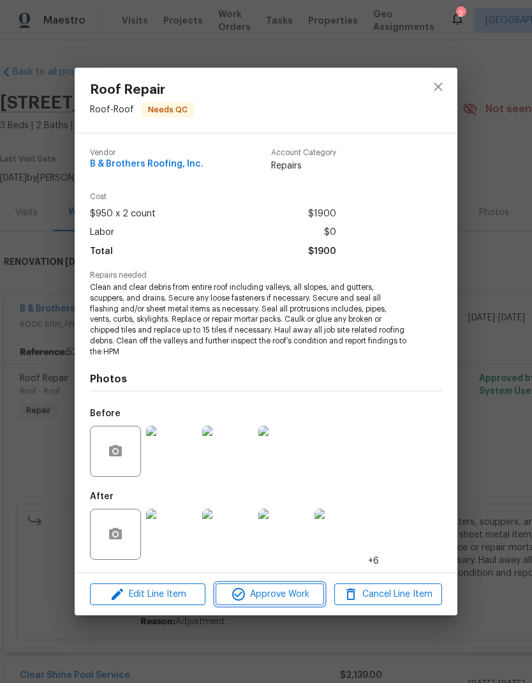
click at [288, 589] on span "Approve Work" at bounding box center [269, 594] width 100 height 16
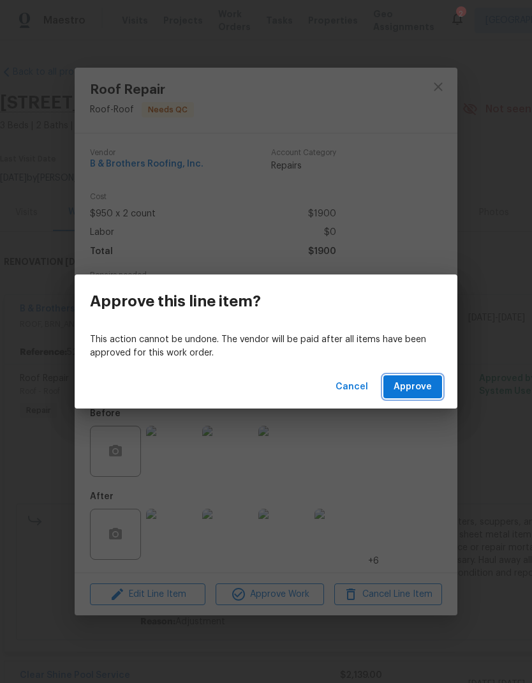
click at [418, 385] on span "Approve" at bounding box center [413, 387] width 38 height 16
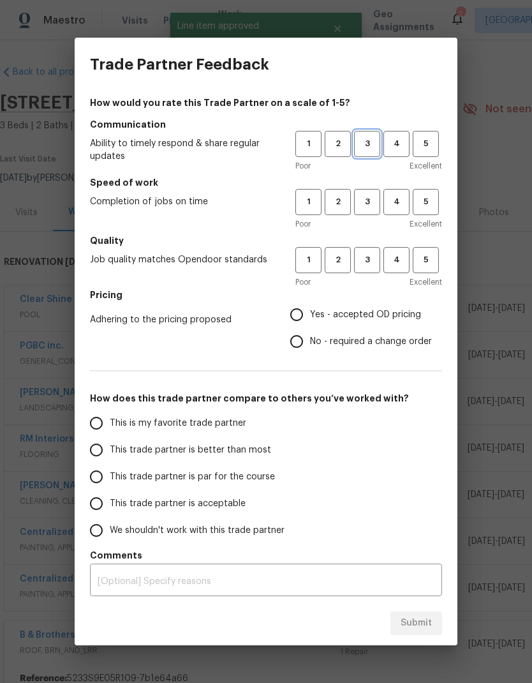
click at [366, 142] on span "3" at bounding box center [367, 144] width 24 height 15
click at [373, 205] on span "3" at bounding box center [367, 202] width 24 height 15
click at [376, 260] on span "3" at bounding box center [367, 260] width 24 height 15
click at [306, 317] on input "Yes - accepted OD pricing" at bounding box center [296, 314] width 27 height 27
radio input "true"
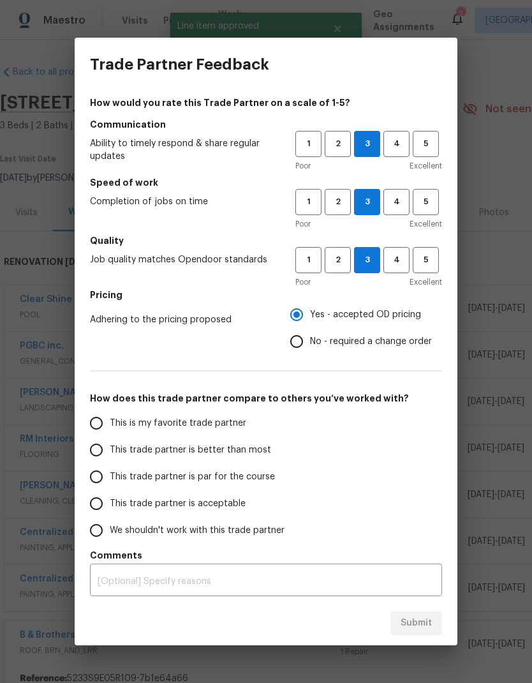
click at [94, 454] on input "This trade partner is better than most" at bounding box center [96, 449] width 27 height 27
click at [410, 623] on span "Submit" at bounding box center [416, 623] width 31 height 16
radio input "true"
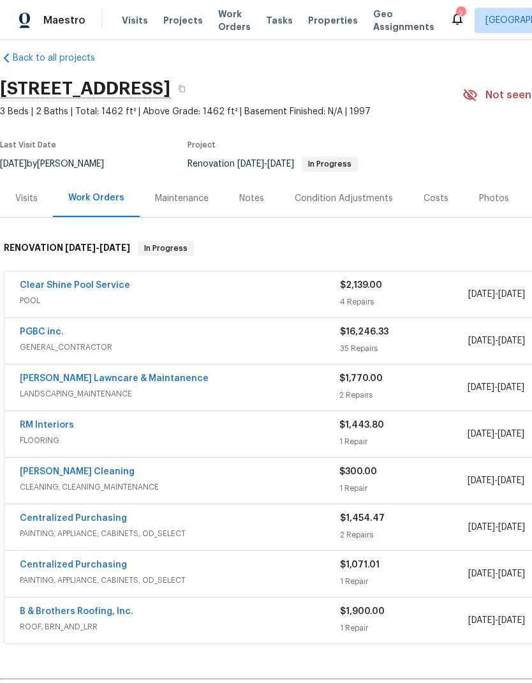
scroll to position [14, 0]
click at [61, 427] on link "RM Interiors" at bounding box center [47, 424] width 54 height 9
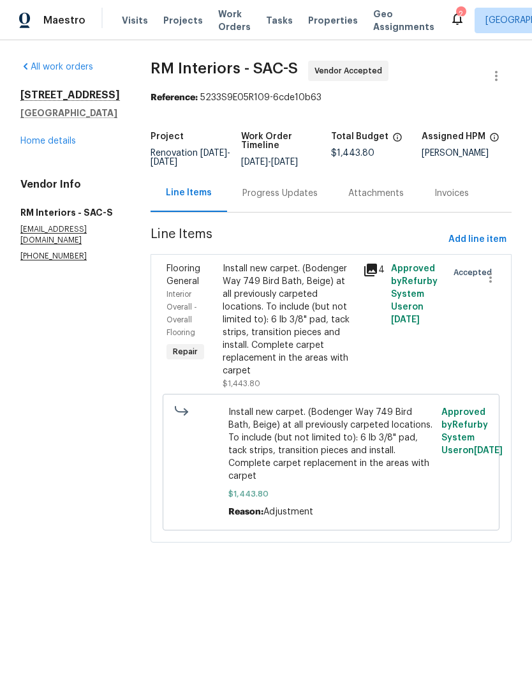
click at [309, 200] on div "Progress Updates" at bounding box center [279, 193] width 75 height 13
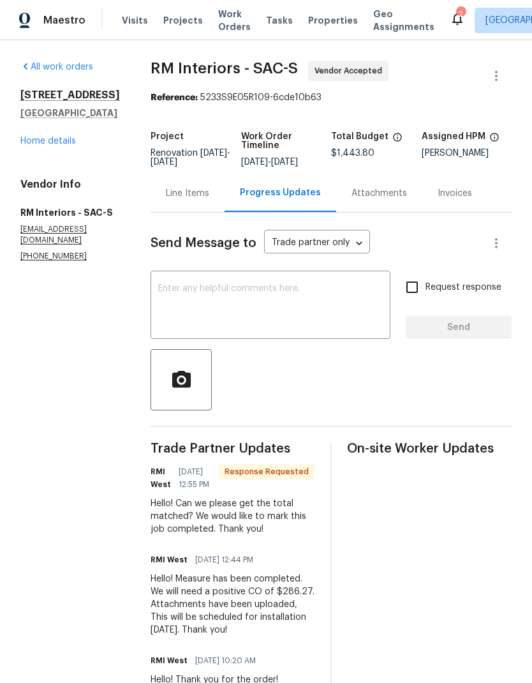
click at [68, 152] on div "All work orders [STREET_ADDRESS] Home details Vendor Info RM Interiors - SAC-S …" at bounding box center [70, 161] width 100 height 201
click at [70, 138] on link "Home details" at bounding box center [48, 141] width 56 height 9
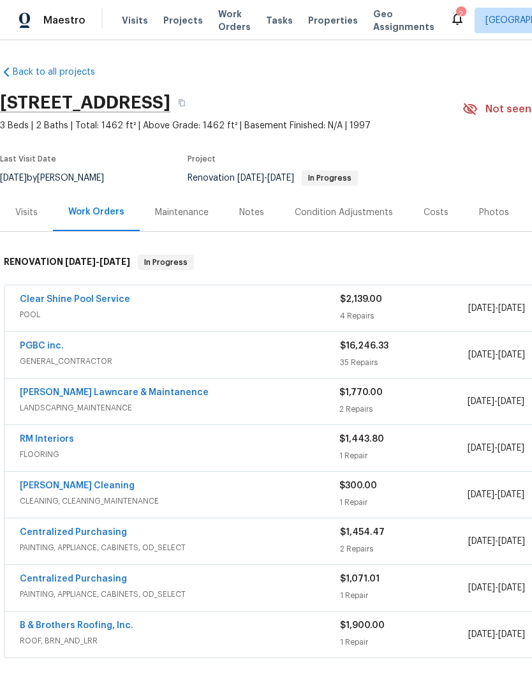
click at [54, 436] on link "RM Interiors" at bounding box center [47, 439] width 54 height 9
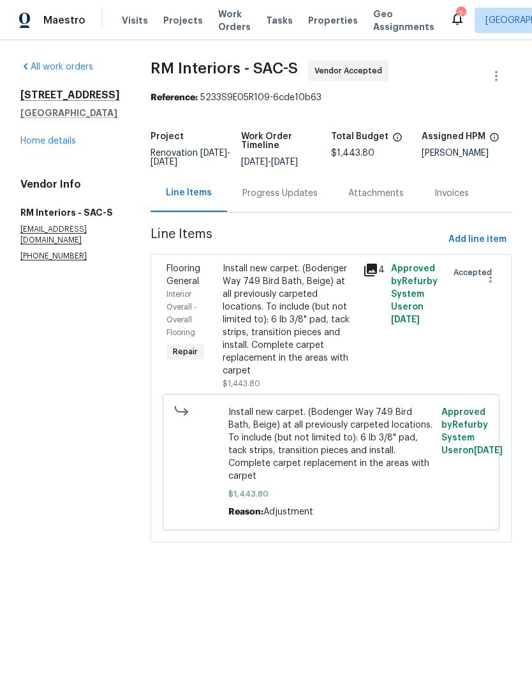
click at [298, 323] on div "Install new carpet. (Bodenger Way 749 Bird Bath, Beige) at all previously carpe…" at bounding box center [289, 319] width 133 height 115
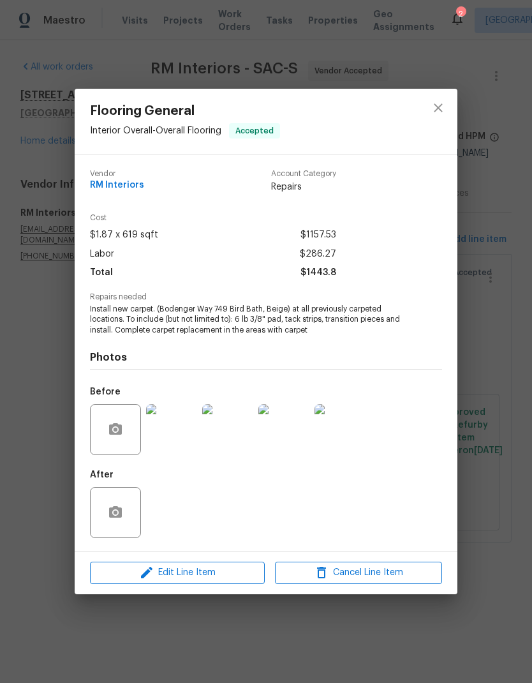
click at [505, 319] on div "Flooring General Interior Overall - Overall Flooring Accepted Vendor RM Interio…" at bounding box center [266, 341] width 532 height 683
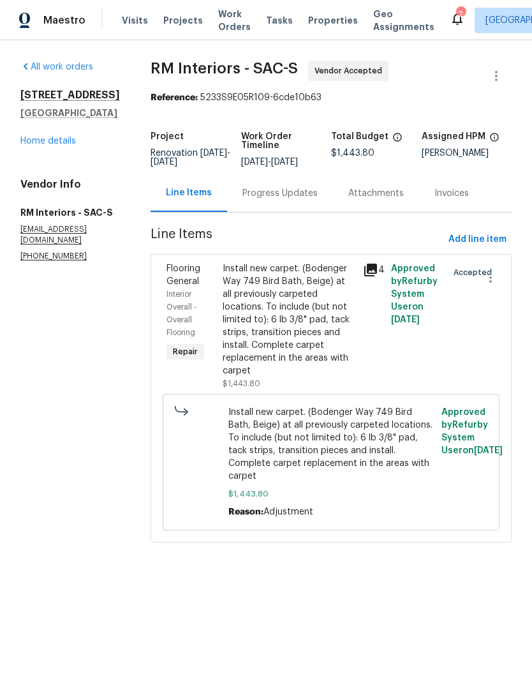
click at [292, 322] on div "Install new carpet. (Bodenger Way 749 Bird Bath, Beige) at all previously carpe…" at bounding box center [289, 319] width 133 height 115
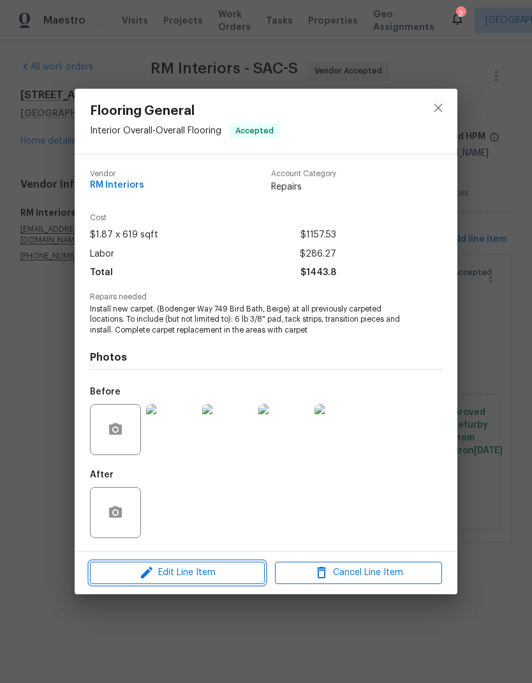
click at [207, 570] on span "Edit Line Item" at bounding box center [177, 573] width 167 height 16
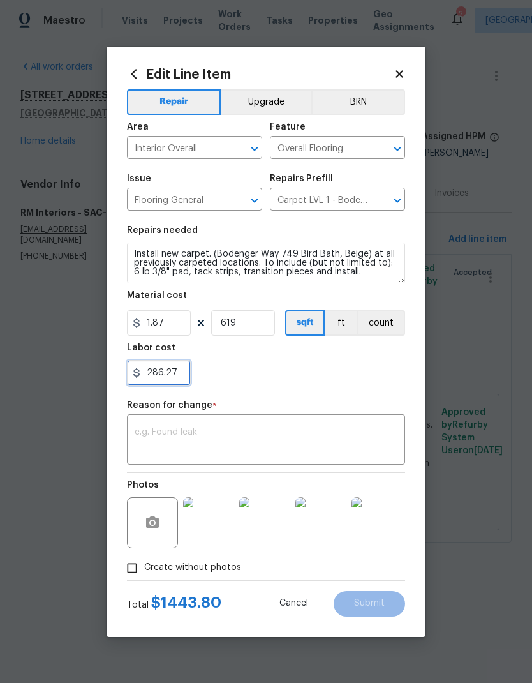
click at [185, 376] on input "286.27" at bounding box center [159, 373] width 64 height 26
click at [382, 313] on button "count" at bounding box center [381, 323] width 48 height 26
click at [181, 373] on input "286.27" at bounding box center [159, 373] width 64 height 26
click at [148, 380] on input "286.27" at bounding box center [159, 373] width 64 height 26
click at [147, 380] on input "286.27" at bounding box center [159, 373] width 64 height 26
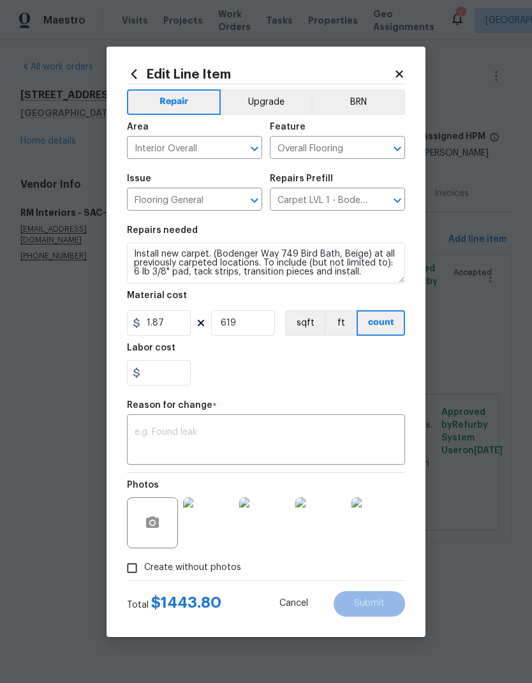
click at [332, 371] on div at bounding box center [266, 373] width 278 height 26
click at [175, 374] on input "0" at bounding box center [159, 373] width 64 height 26
click at [167, 376] on input "0" at bounding box center [159, 373] width 64 height 26
paste input "286.27"
click at [235, 369] on div "0286.27" at bounding box center [266, 373] width 278 height 26
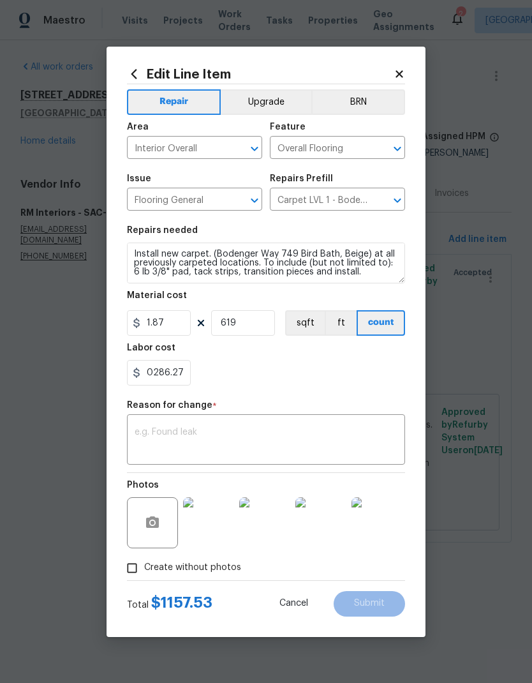
type input "286.27"
click at [404, 71] on icon at bounding box center [399, 73] width 11 height 11
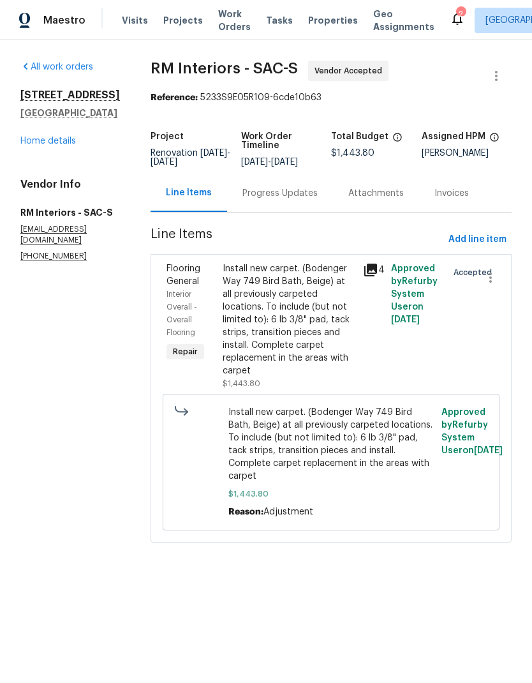
click at [59, 142] on link "Home details" at bounding box center [48, 141] width 56 height 9
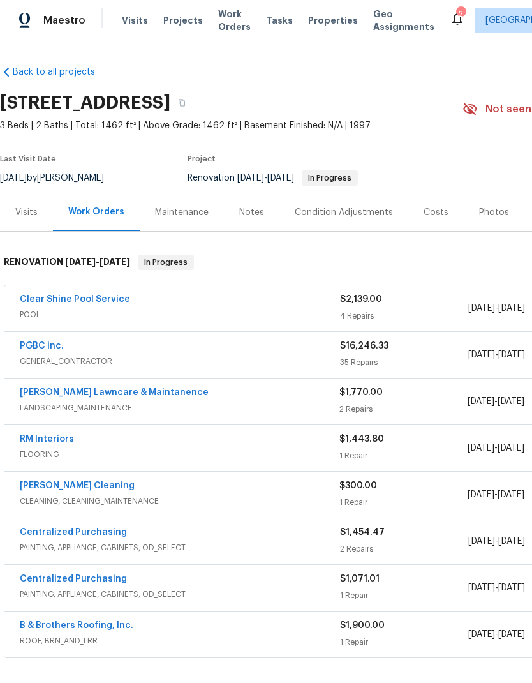
click at [57, 440] on link "RM Interiors" at bounding box center [47, 439] width 54 height 9
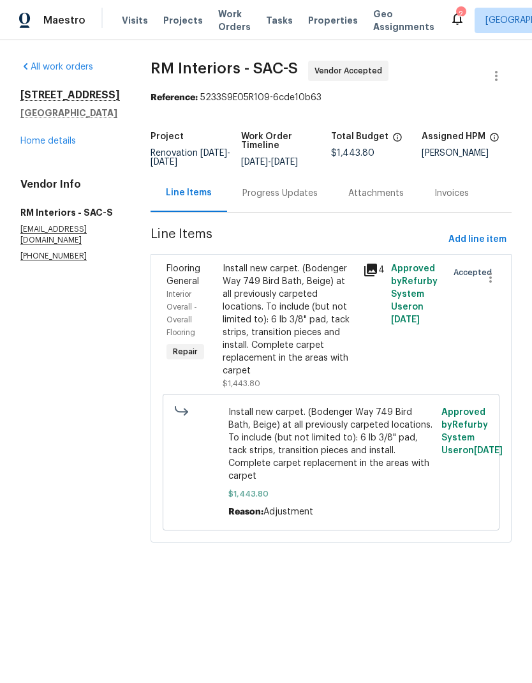
click at [304, 200] on div "Progress Updates" at bounding box center [279, 193] width 75 height 13
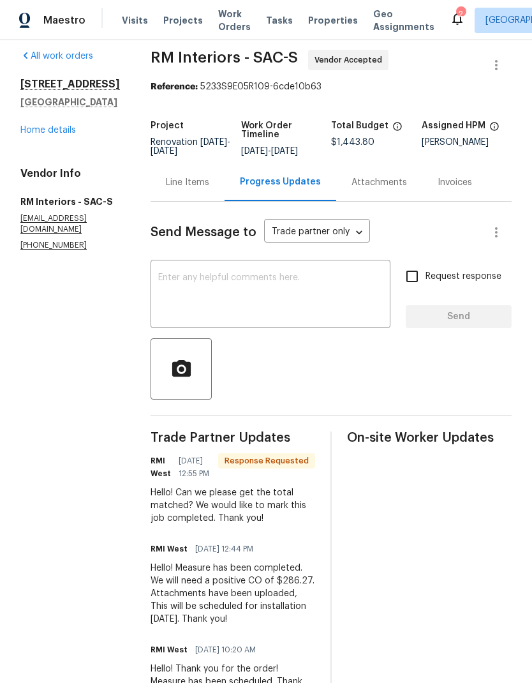
scroll to position [10, 0]
click at [69, 135] on link "Home details" at bounding box center [48, 130] width 56 height 9
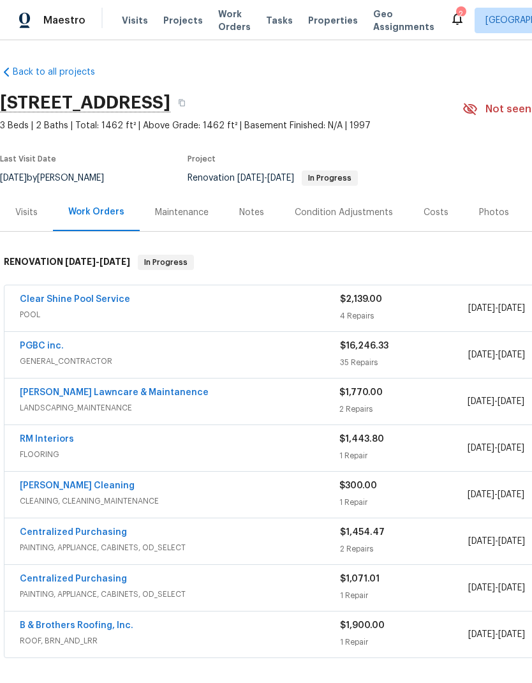
click at [186, 346] on div "PGBC inc." at bounding box center [180, 346] width 320 height 15
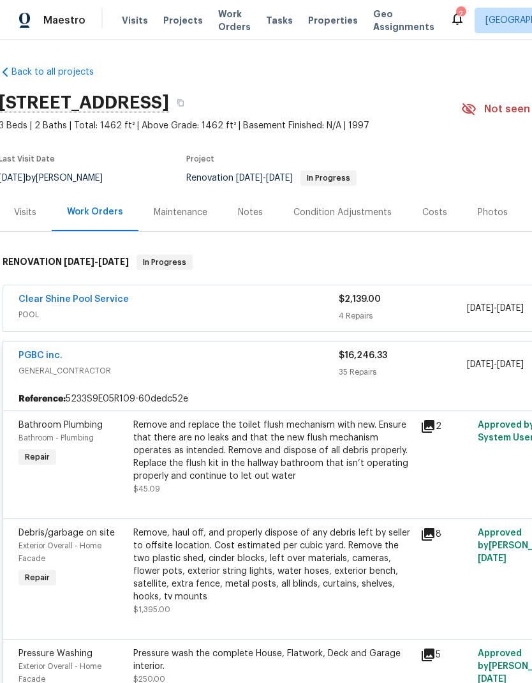
scroll to position [0, 1]
click at [270, 349] on div "PGBC inc." at bounding box center [179, 356] width 320 height 15
